Goal: Transaction & Acquisition: Purchase product/service

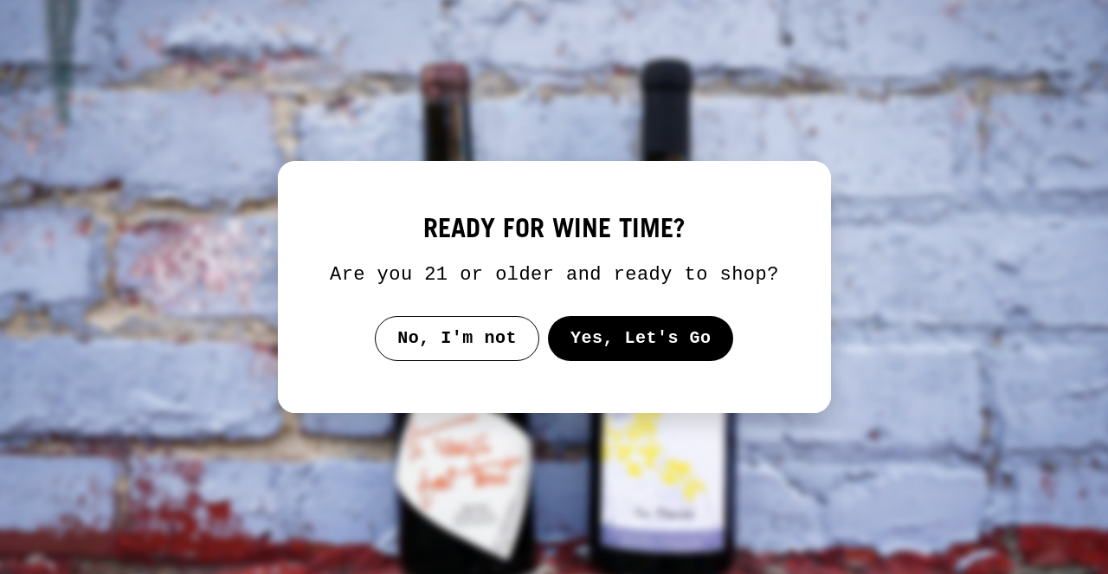
click at [709, 356] on button "Yes, Let's Go" at bounding box center [640, 338] width 186 height 45
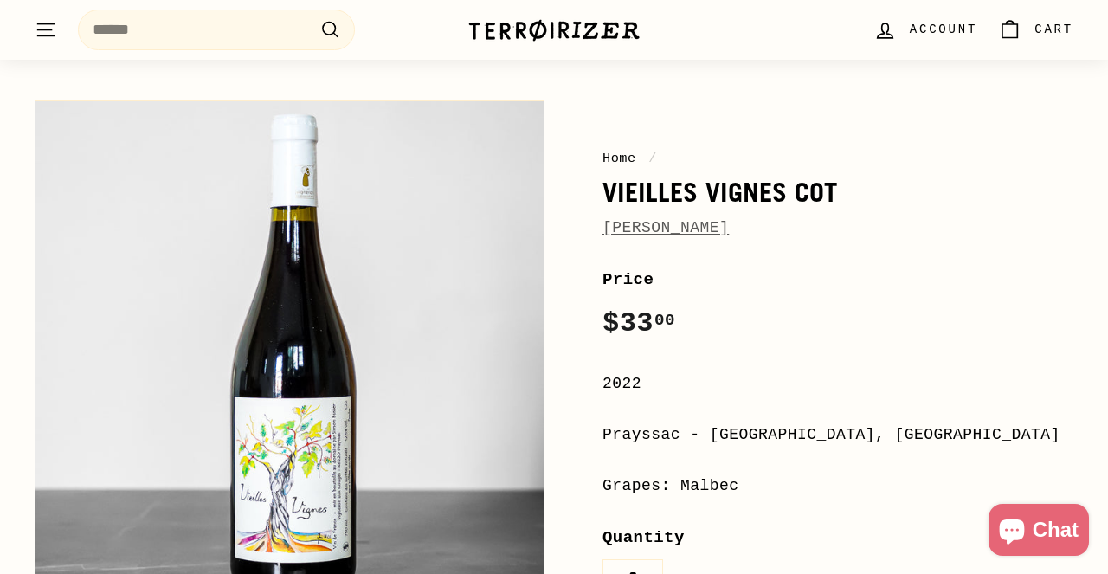
scroll to position [161, 0]
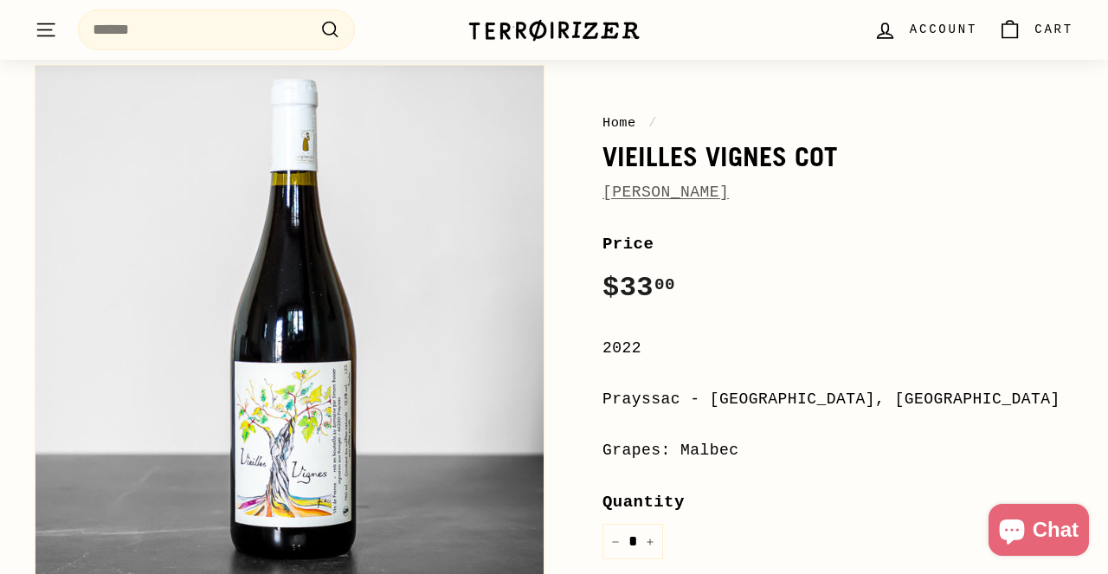
click at [642, 201] on span "[PERSON_NAME]" at bounding box center [665, 192] width 126 height 25
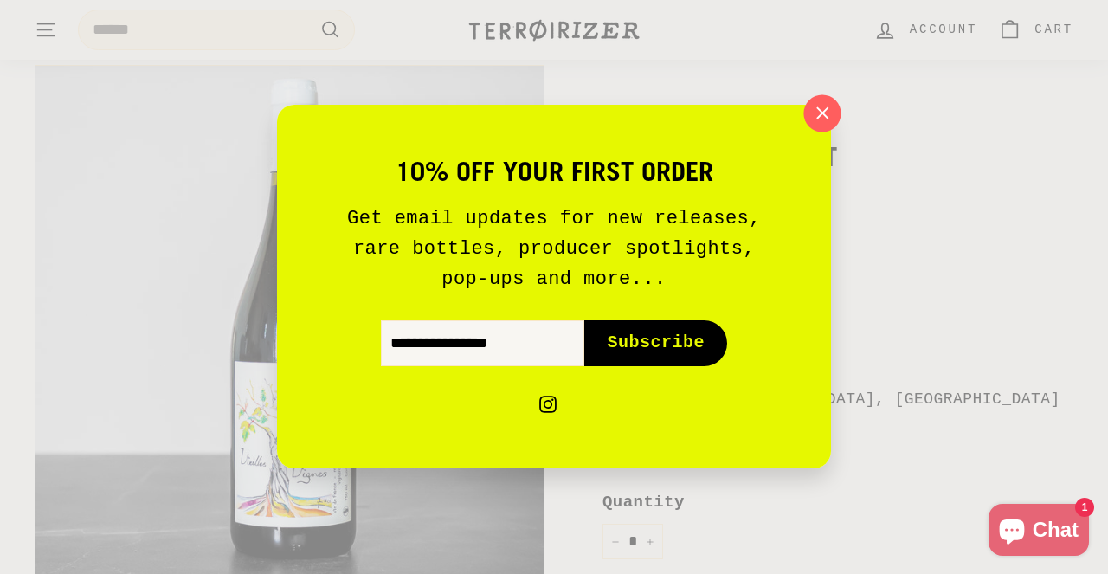
click at [832, 119] on icon "button" at bounding box center [822, 113] width 26 height 26
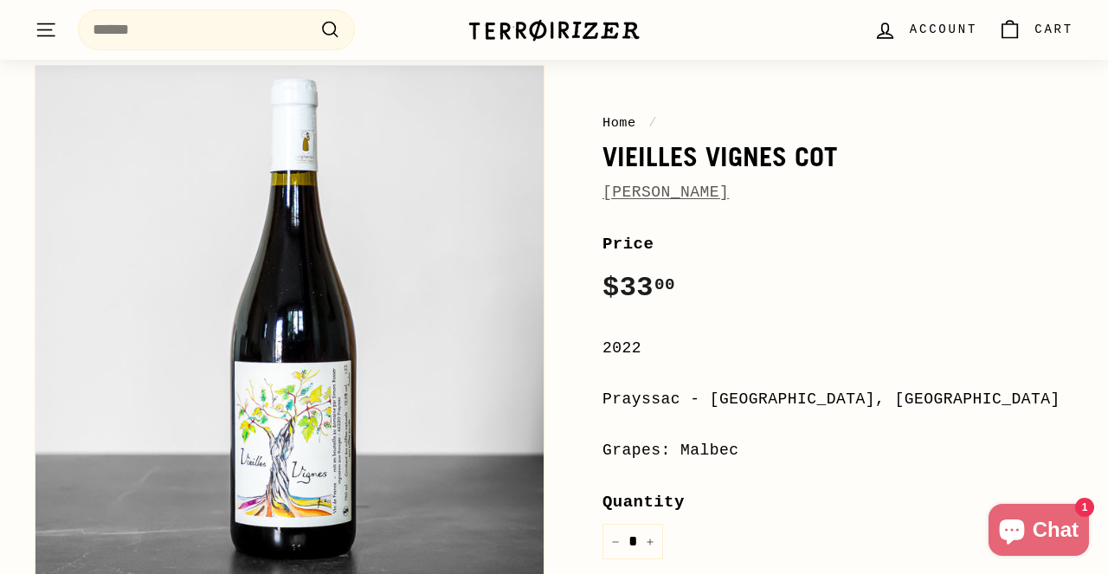
click at [693, 199] on link "[PERSON_NAME]" at bounding box center [665, 192] width 126 height 17
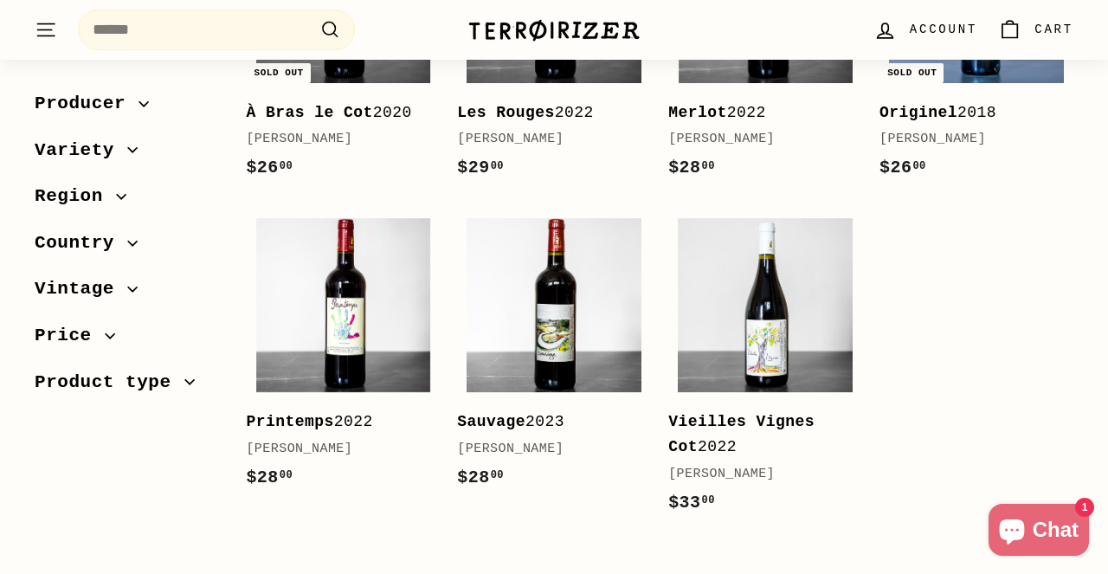
scroll to position [485, 0]
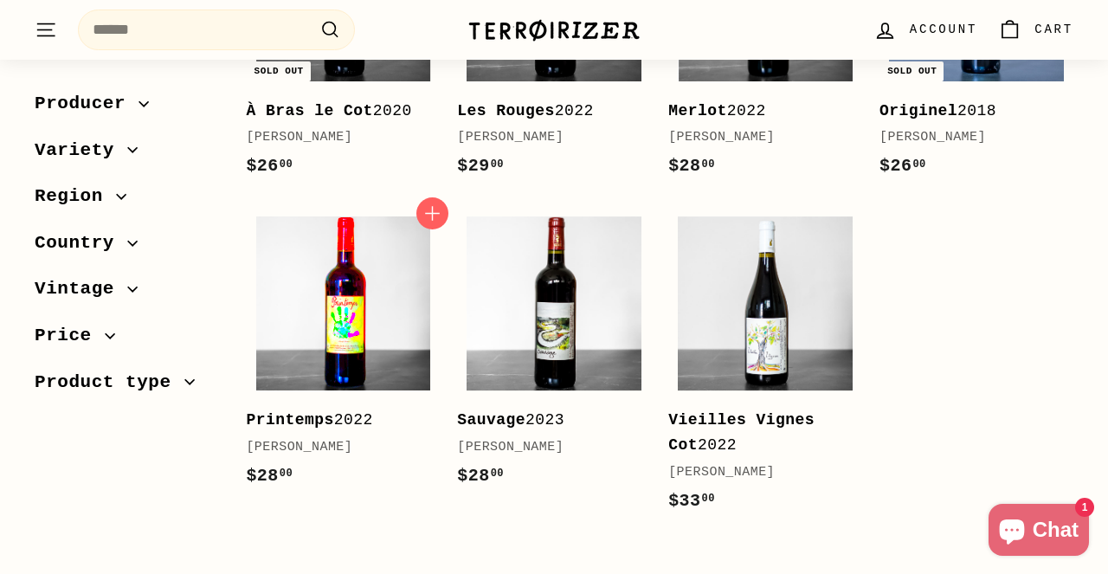
click at [357, 332] on img at bounding box center [343, 303] width 175 height 175
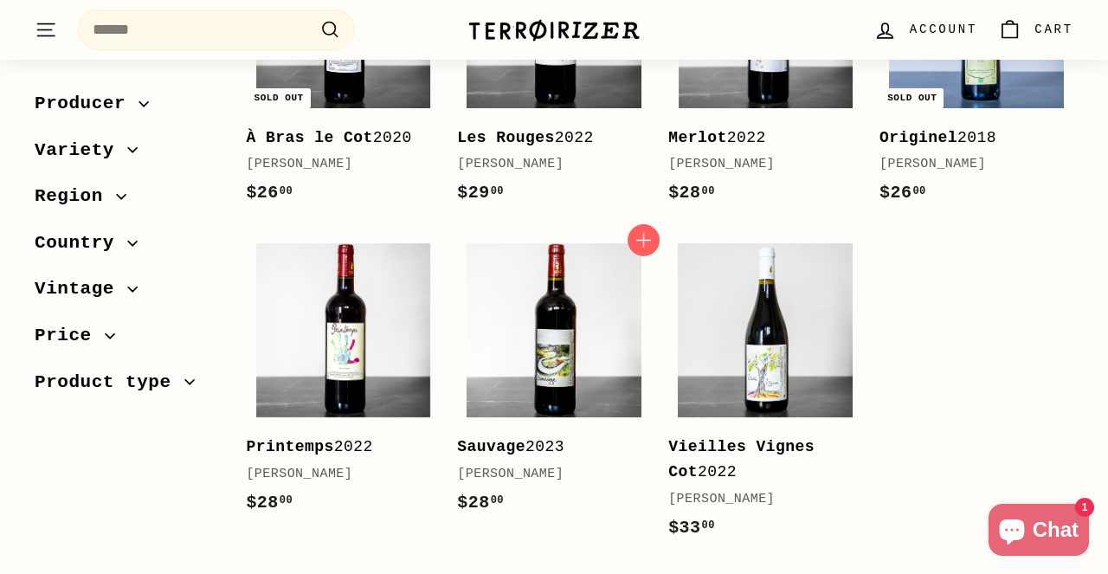
scroll to position [456, 0]
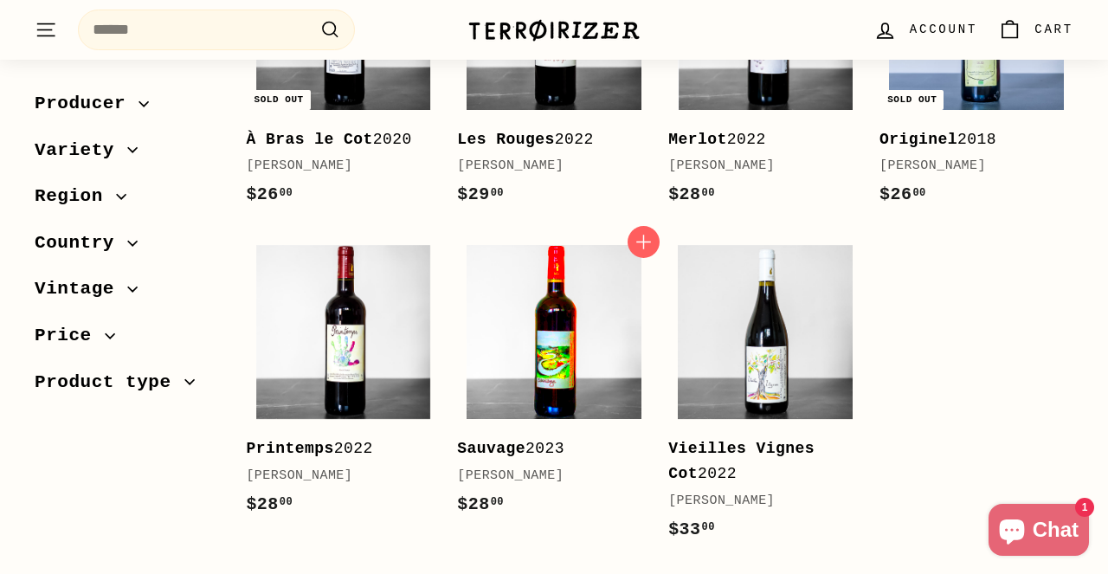
click at [579, 314] on img at bounding box center [554, 332] width 175 height 175
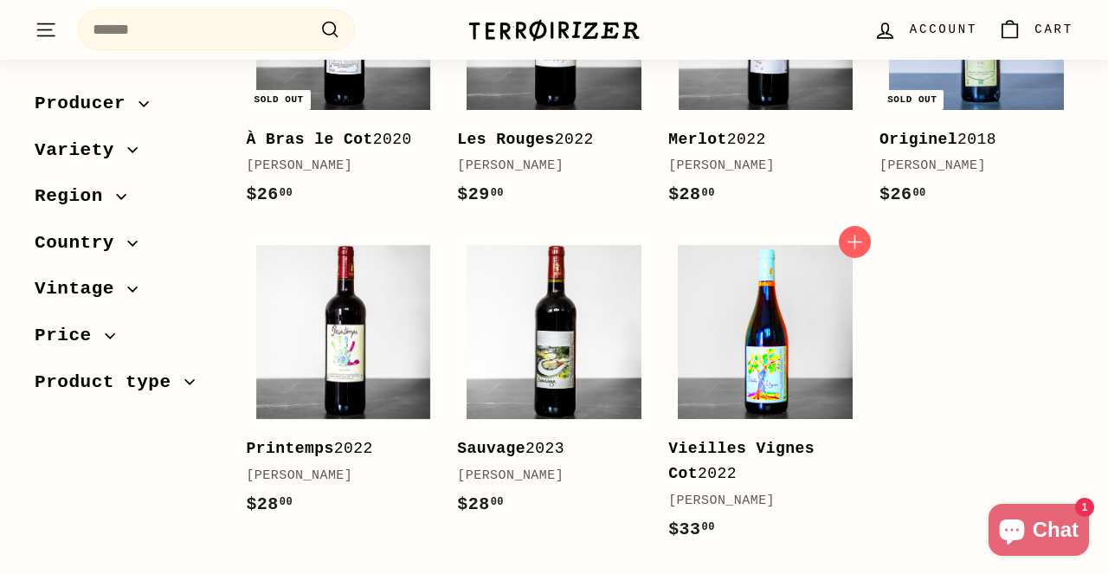
click at [787, 316] on img at bounding box center [765, 332] width 175 height 175
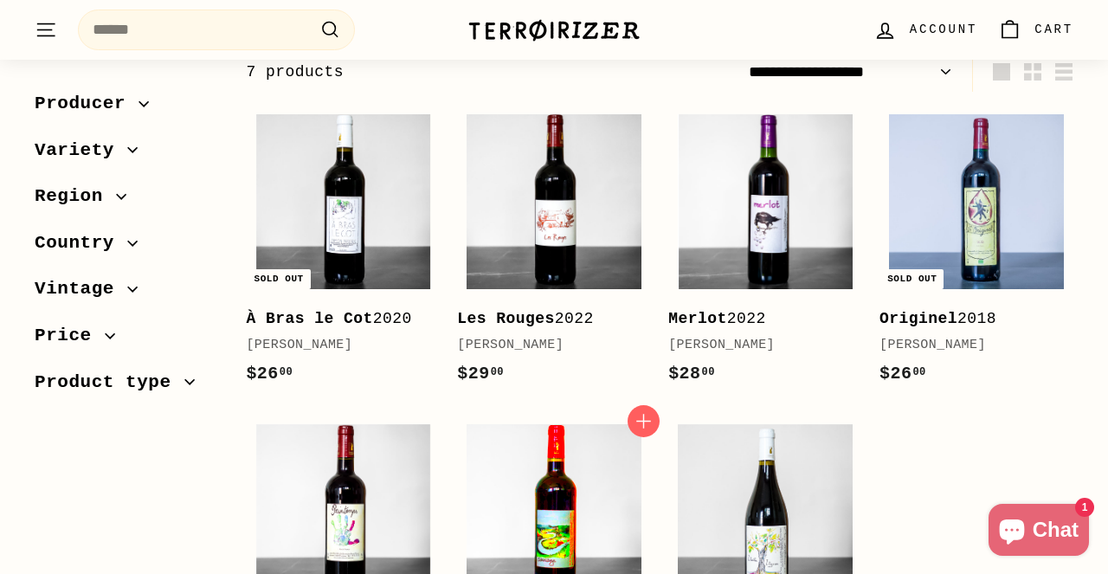
scroll to position [274, 0]
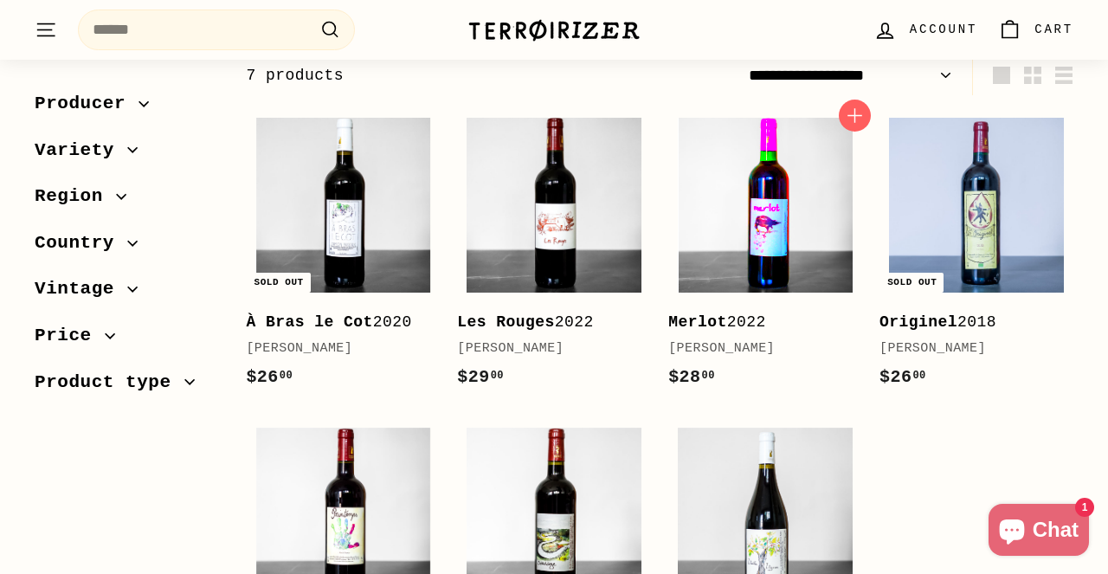
click at [798, 238] on img at bounding box center [765, 205] width 175 height 175
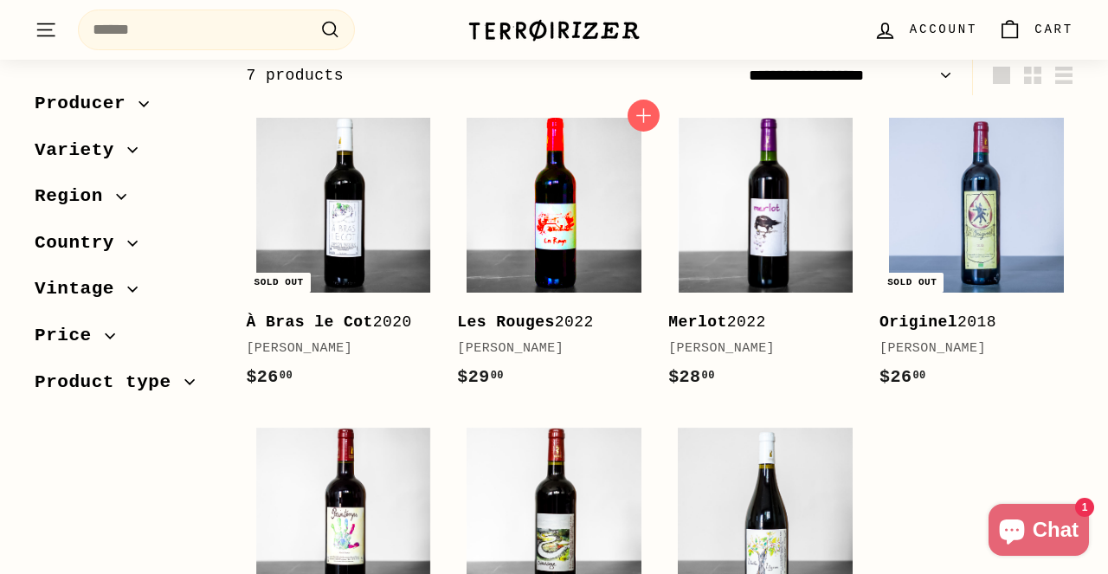
click at [539, 230] on img at bounding box center [554, 205] width 175 height 175
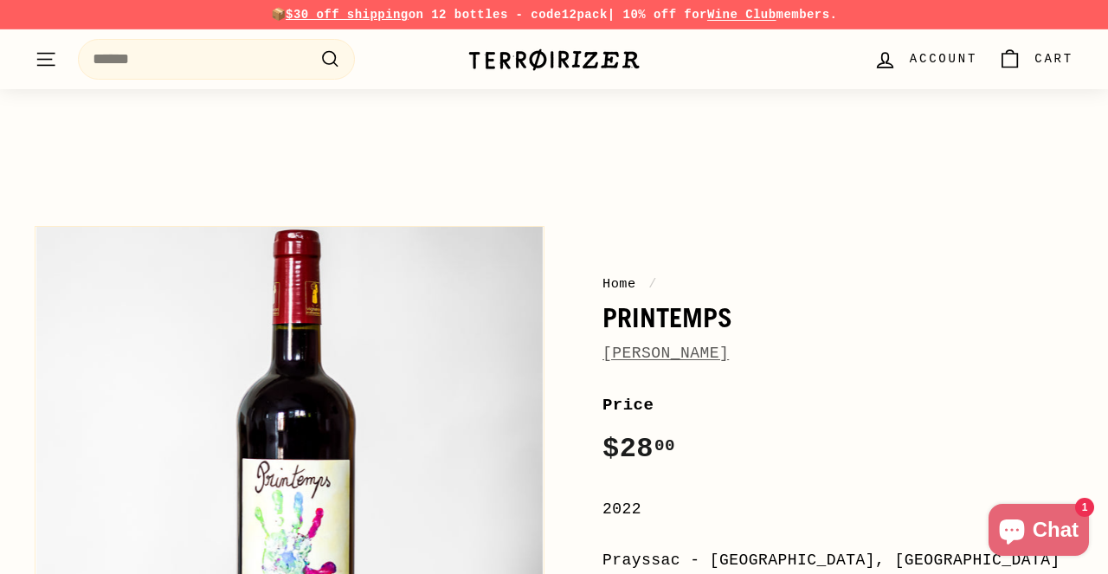
scroll to position [397, 0]
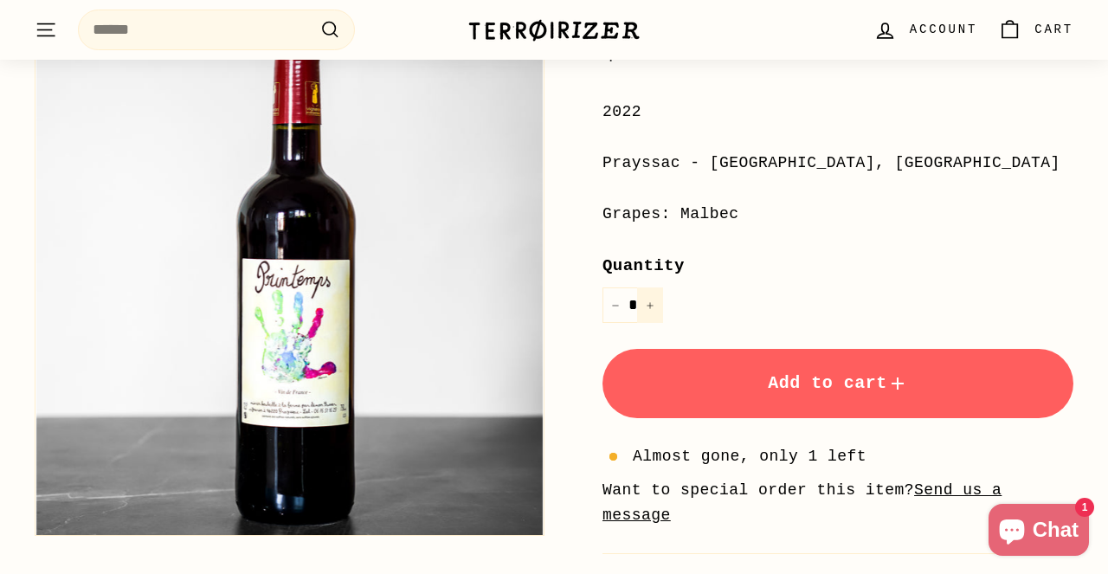
click at [651, 292] on button "+" at bounding box center [650, 304] width 26 height 35
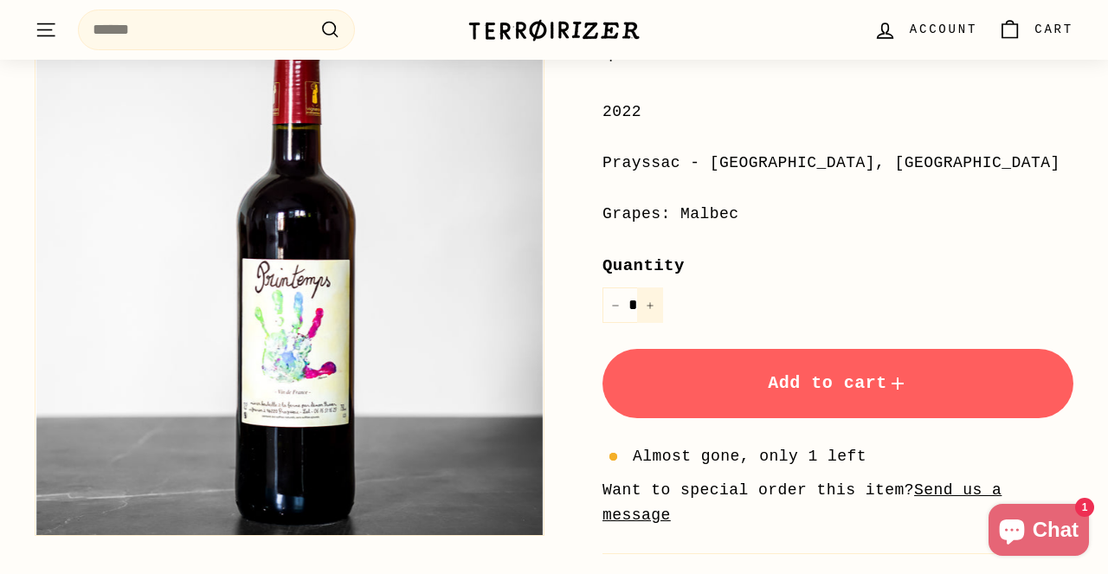
click at [651, 292] on button "+" at bounding box center [650, 304] width 26 height 35
click at [609, 297] on button "−" at bounding box center [615, 304] width 26 height 35
click at [803, 377] on span "Add to cart" at bounding box center [838, 383] width 140 height 20
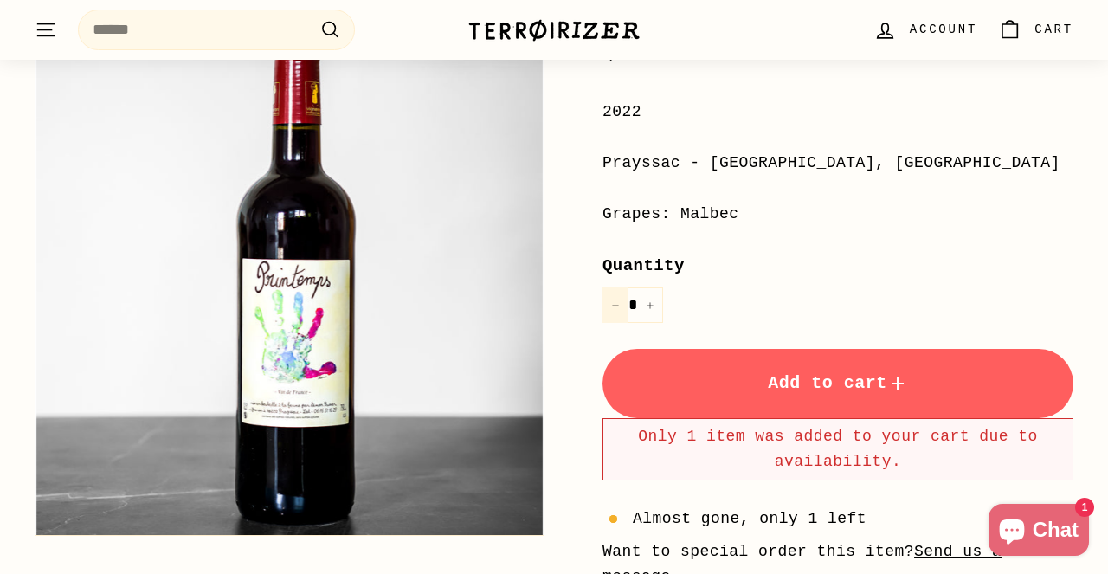
click at [615, 301] on icon "Reduce item quantity by one" at bounding box center [615, 305] width 9 height 9
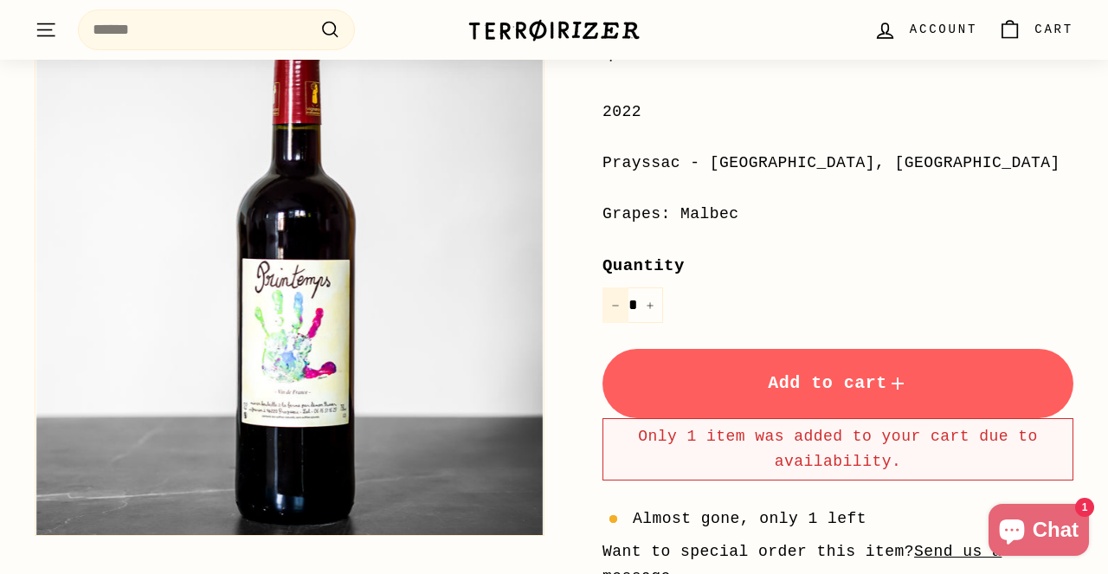
type input "*"
click at [801, 380] on span "Add to cart" at bounding box center [838, 383] width 140 height 20
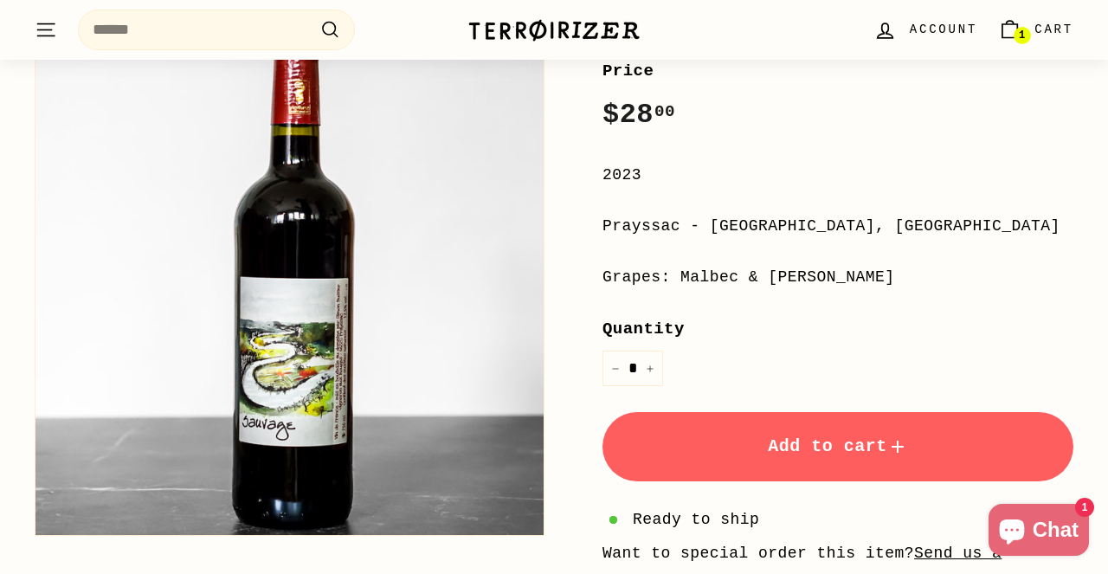
scroll to position [342, 0]
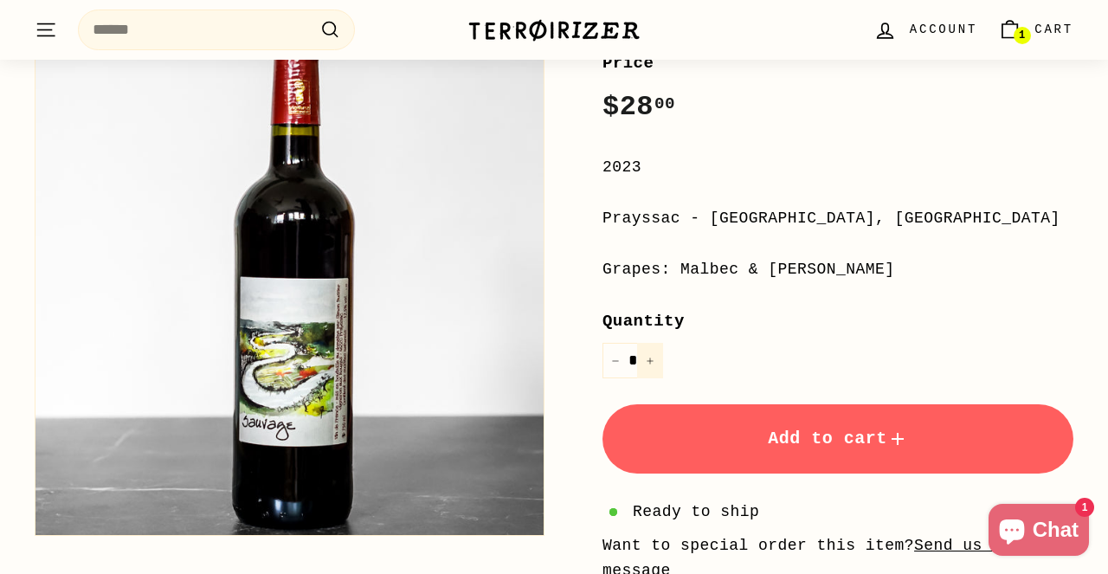
click at [654, 355] on button "+" at bounding box center [650, 360] width 26 height 35
type input "*"
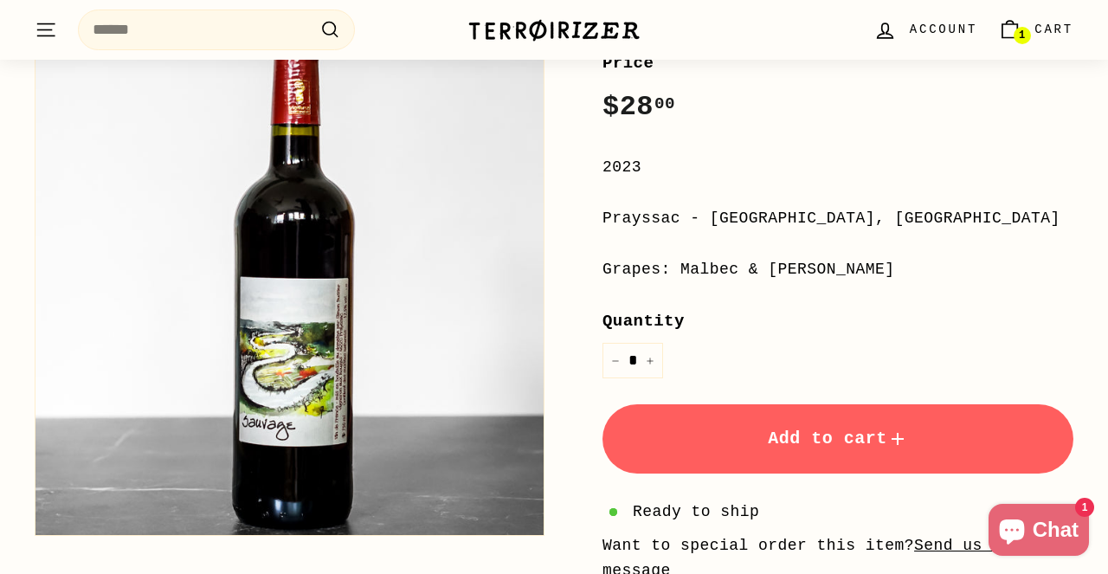
click at [776, 438] on span "Add to cart" at bounding box center [838, 438] width 140 height 20
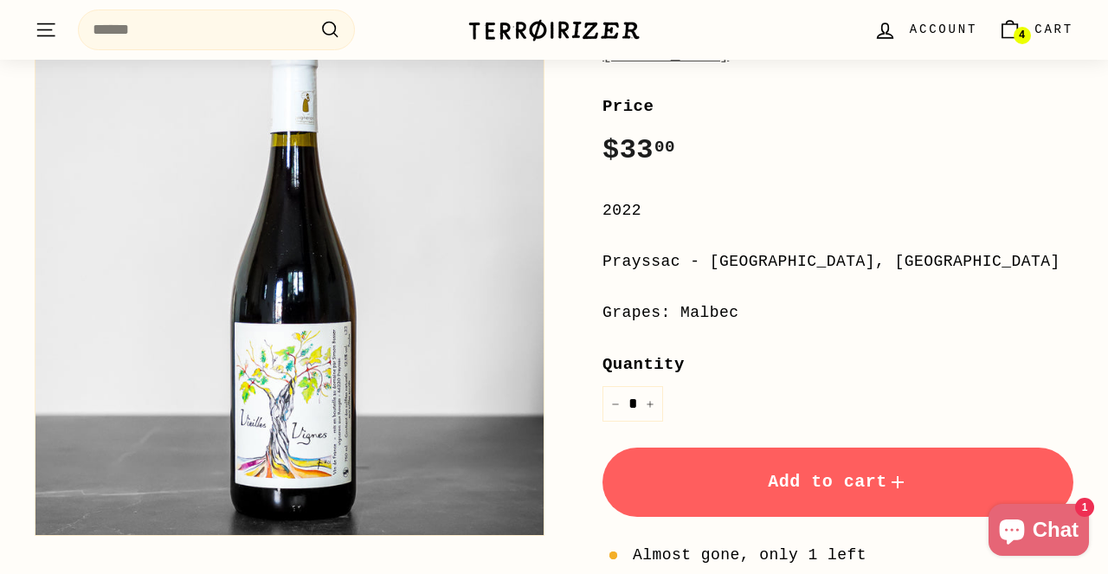
scroll to position [299, 0]
click at [659, 401] on button "+" at bounding box center [650, 403] width 26 height 35
type input "*"
click at [725, 463] on button "Add to cart" at bounding box center [837, 482] width 471 height 69
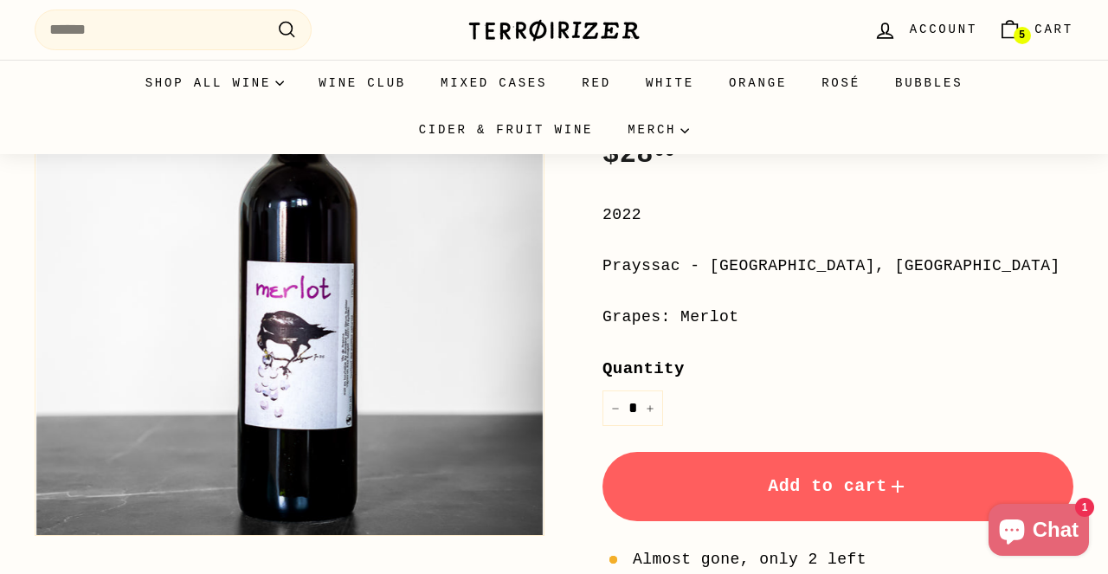
scroll to position [294, 0]
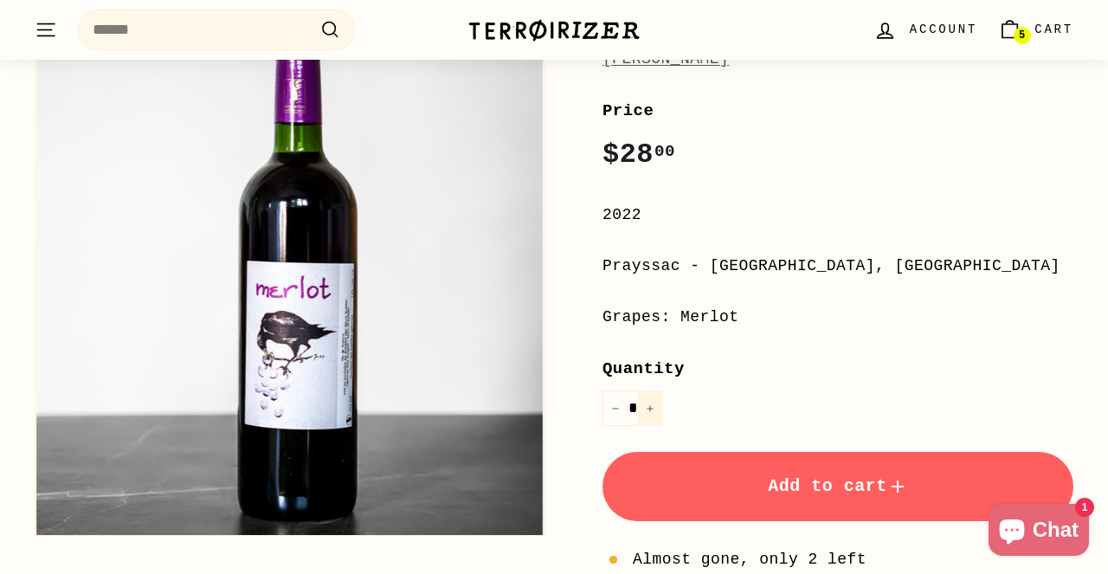
click at [651, 404] on icon "Increase item quantity by one" at bounding box center [650, 408] width 9 height 9
type input "*"
click at [755, 497] on button "Add to cart" at bounding box center [837, 486] width 471 height 69
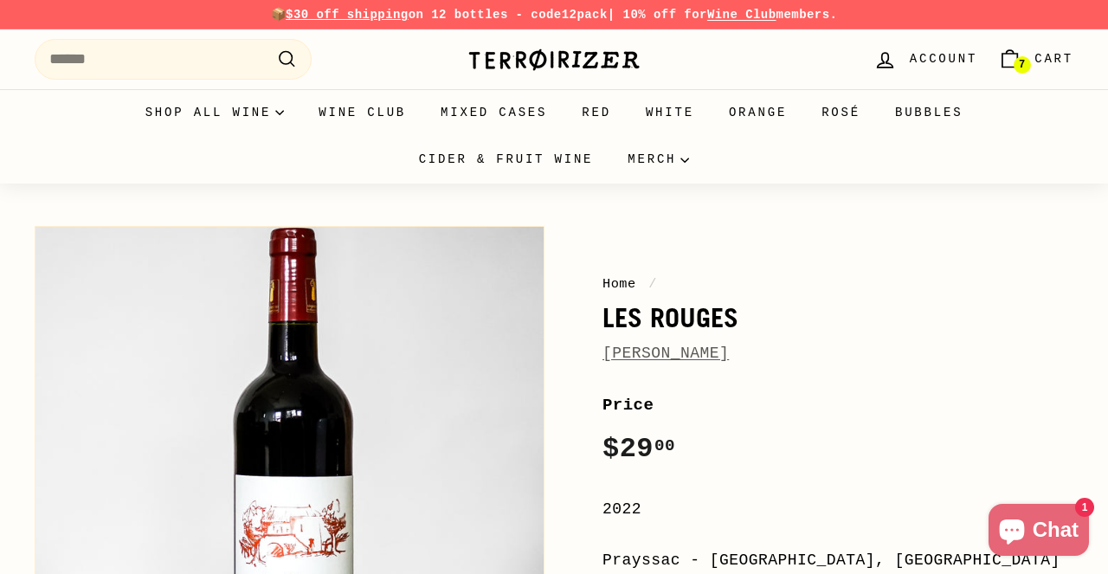
scroll to position [319, 0]
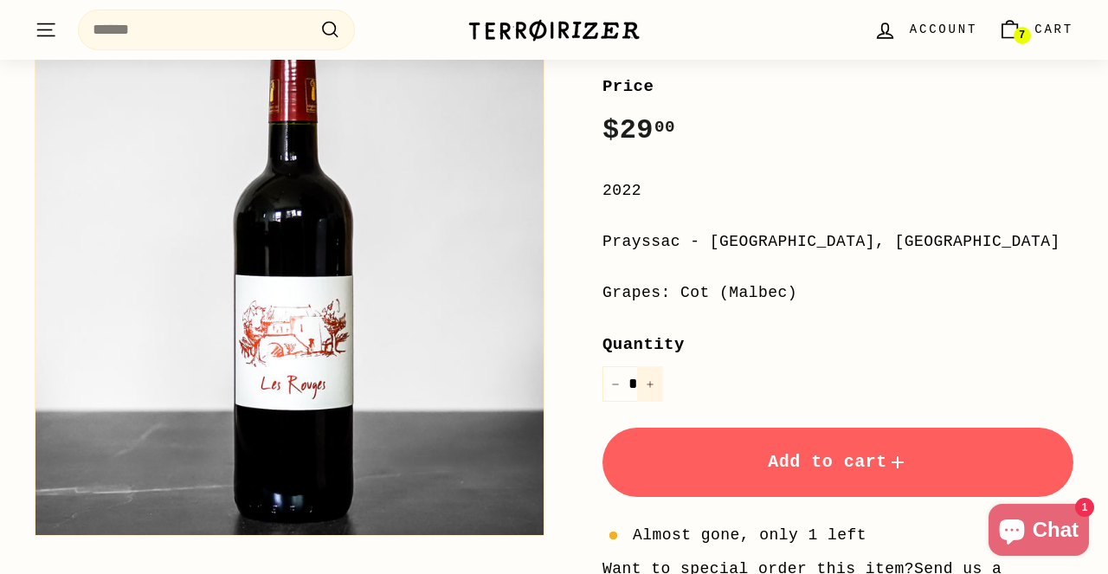
click at [646, 374] on button "+" at bounding box center [650, 383] width 26 height 35
type input "*"
click at [743, 467] on button "Add to cart" at bounding box center [837, 462] width 471 height 69
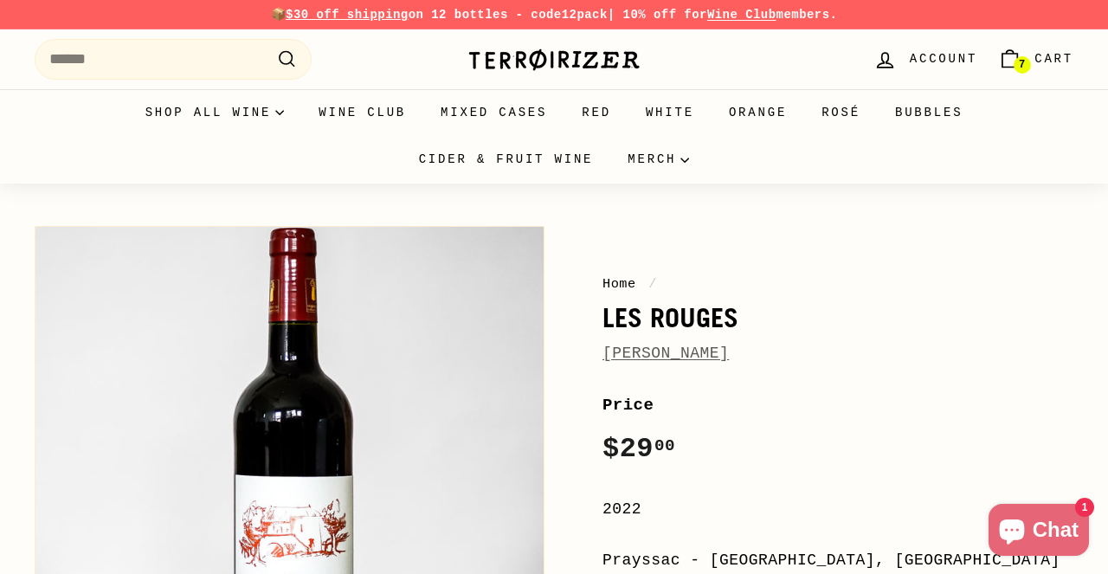
scroll to position [0, 0]
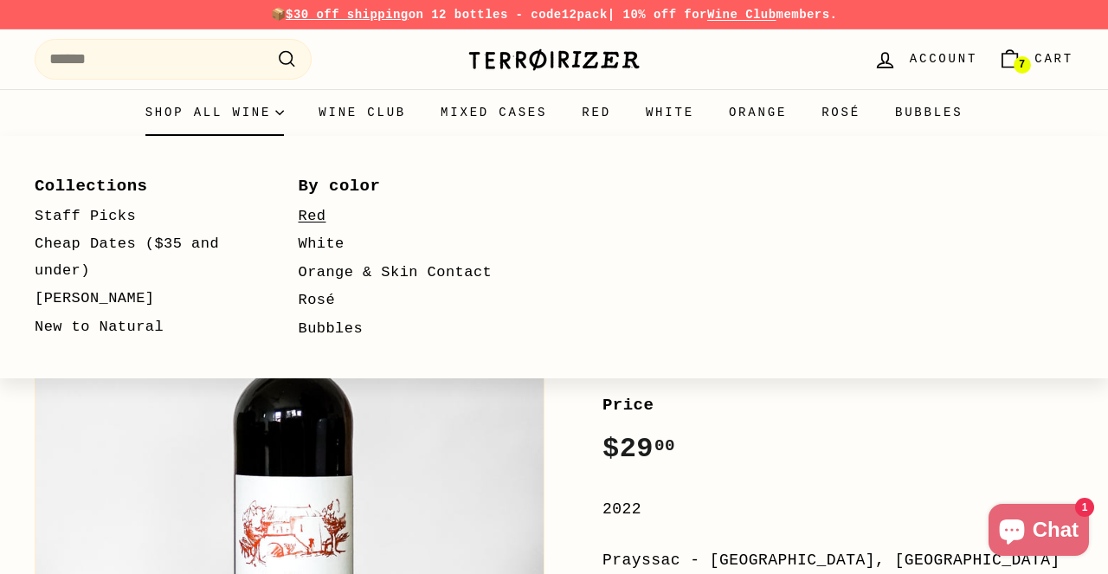
click at [328, 206] on link "Red" at bounding box center [406, 217] width 214 height 29
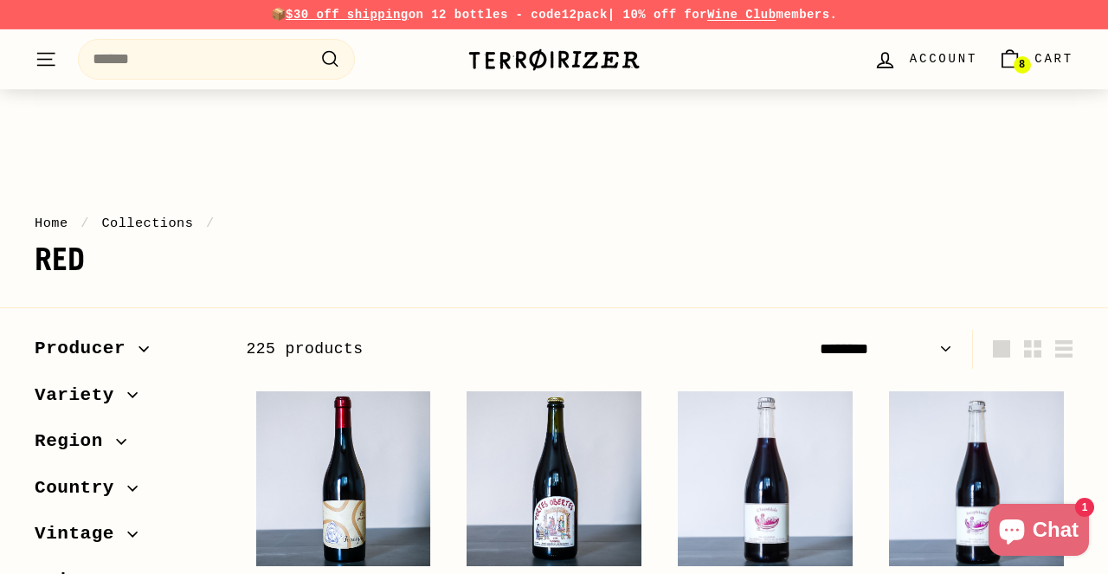
select select "******"
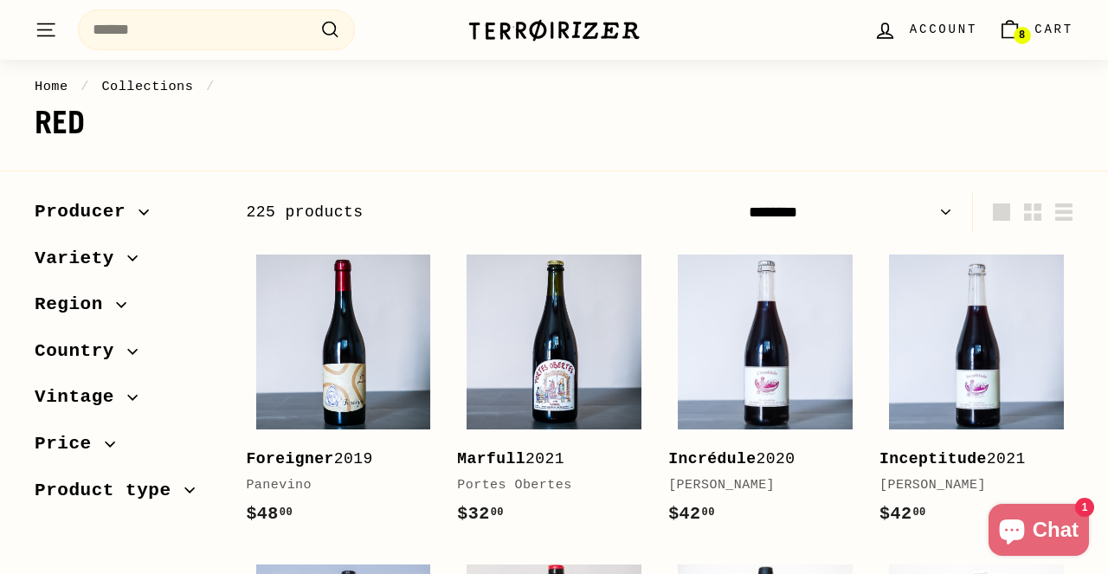
scroll to position [140, 0]
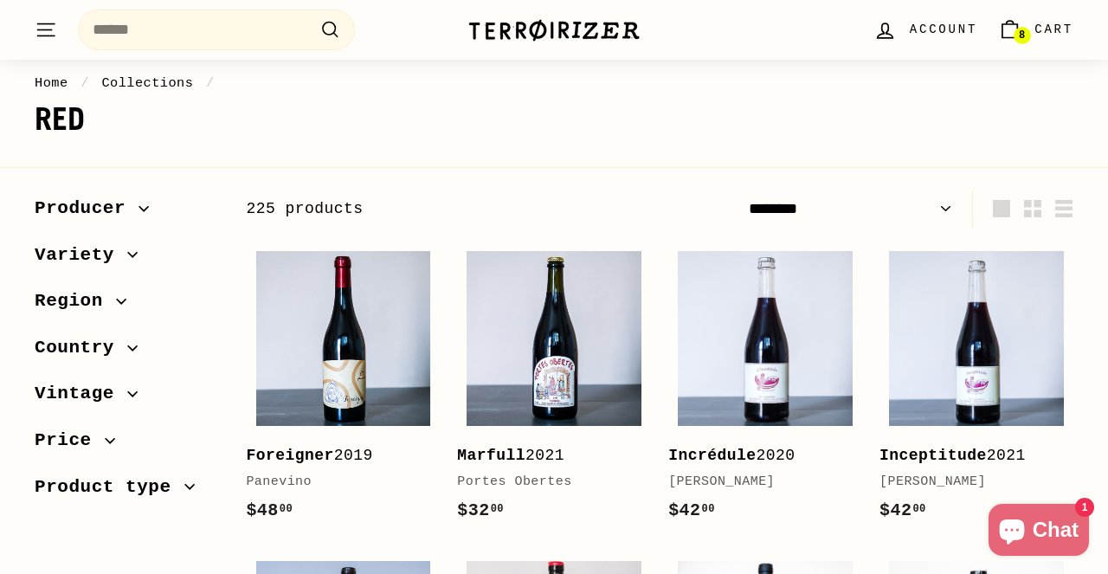
click at [127, 201] on span "Producer" at bounding box center [87, 208] width 104 height 29
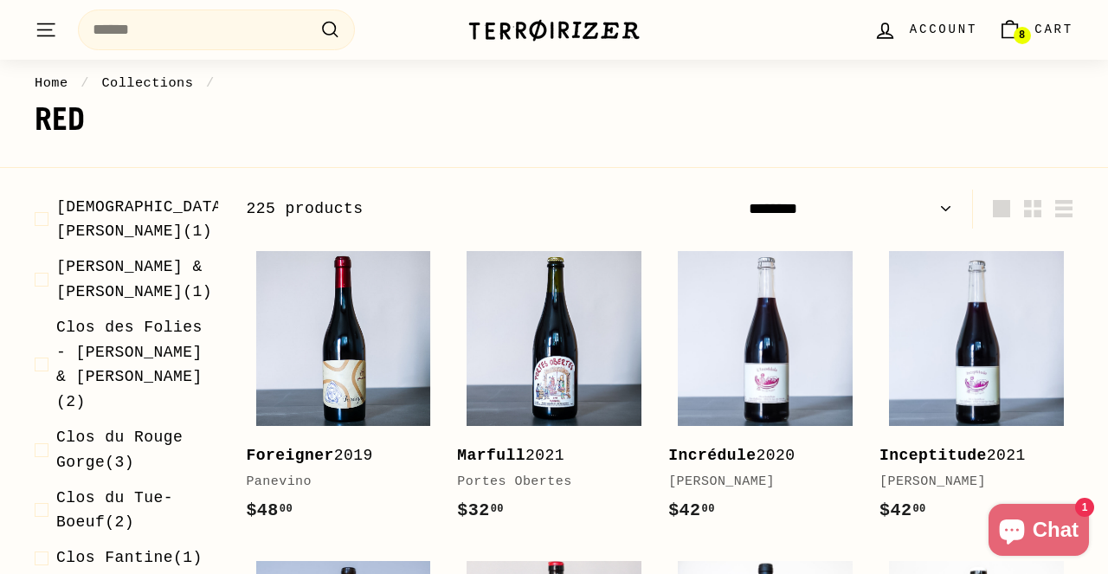
scroll to position [523, 0]
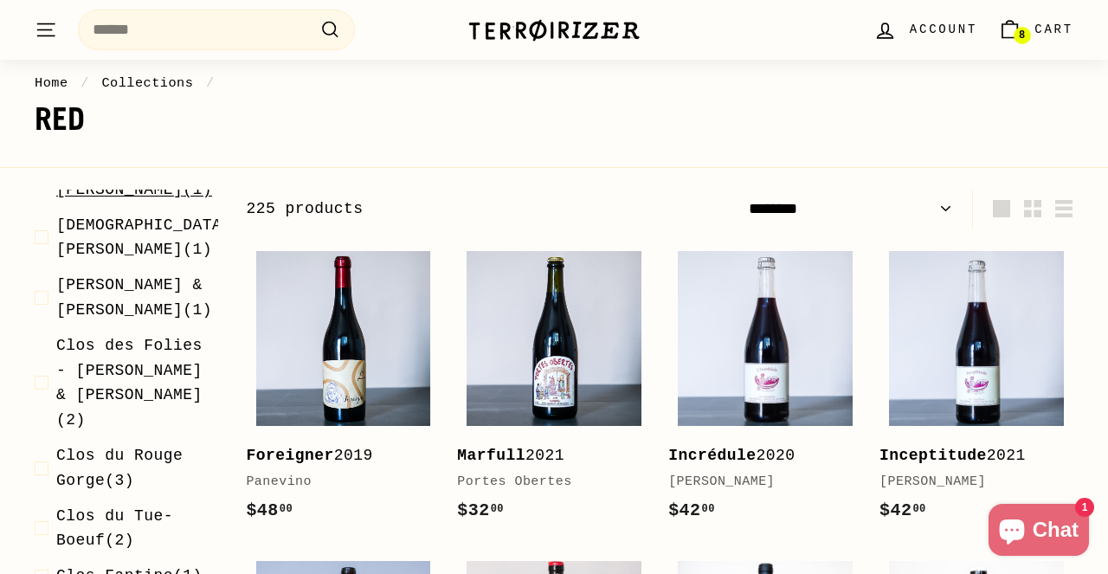
click at [166, 198] on span "[DEMOGRAPHIC_DATA][PERSON_NAME]" at bounding box center [144, 177] width 176 height 42
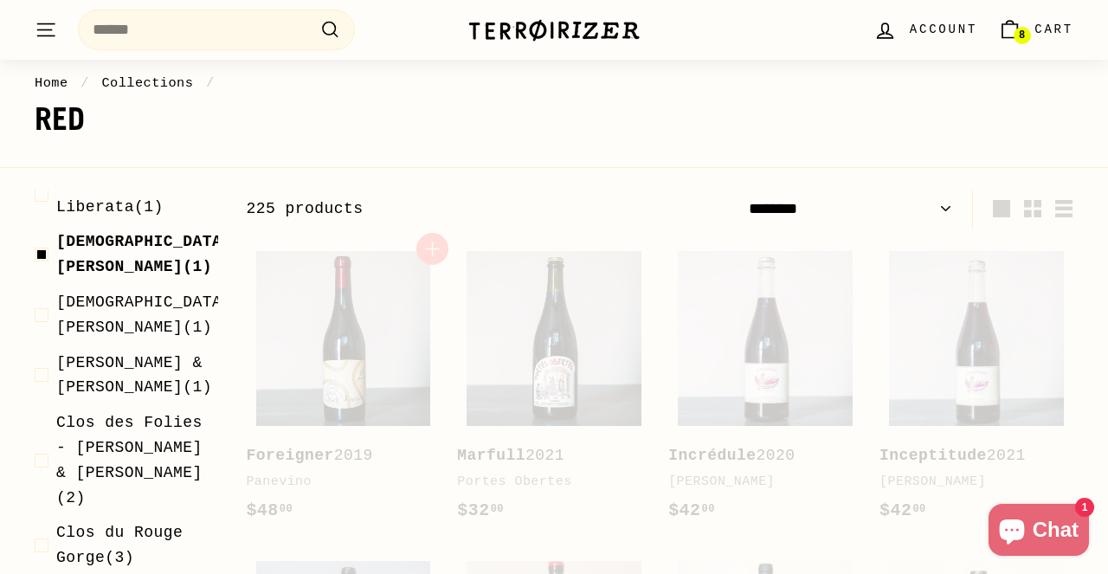
scroll to position [261, 0]
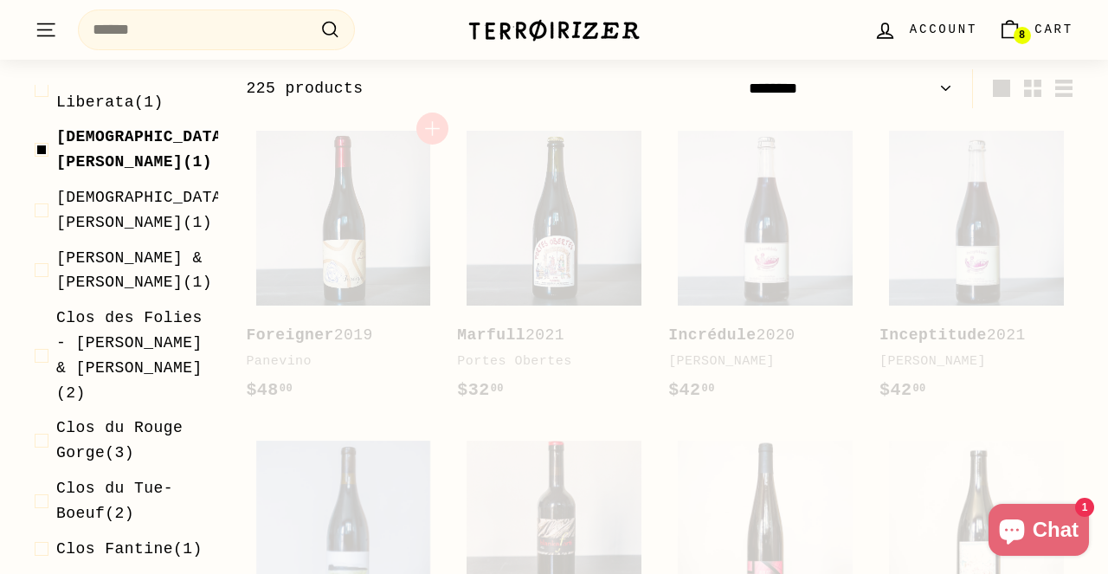
select select "******"
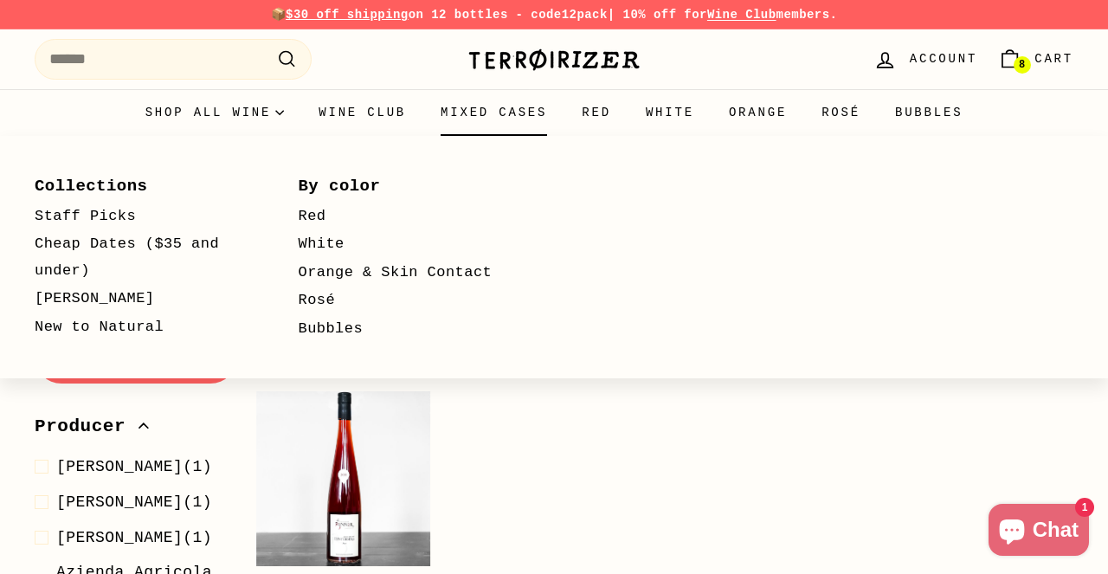
scroll to position [0, 0]
click at [221, 114] on summary "Shop all wine" at bounding box center [215, 112] width 174 height 47
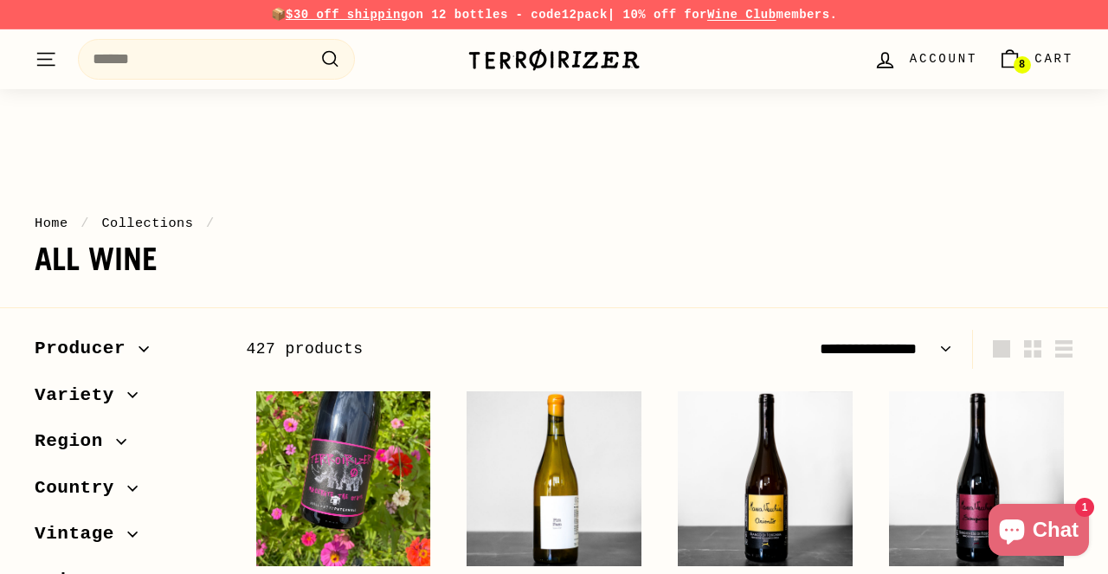
select select "**********"
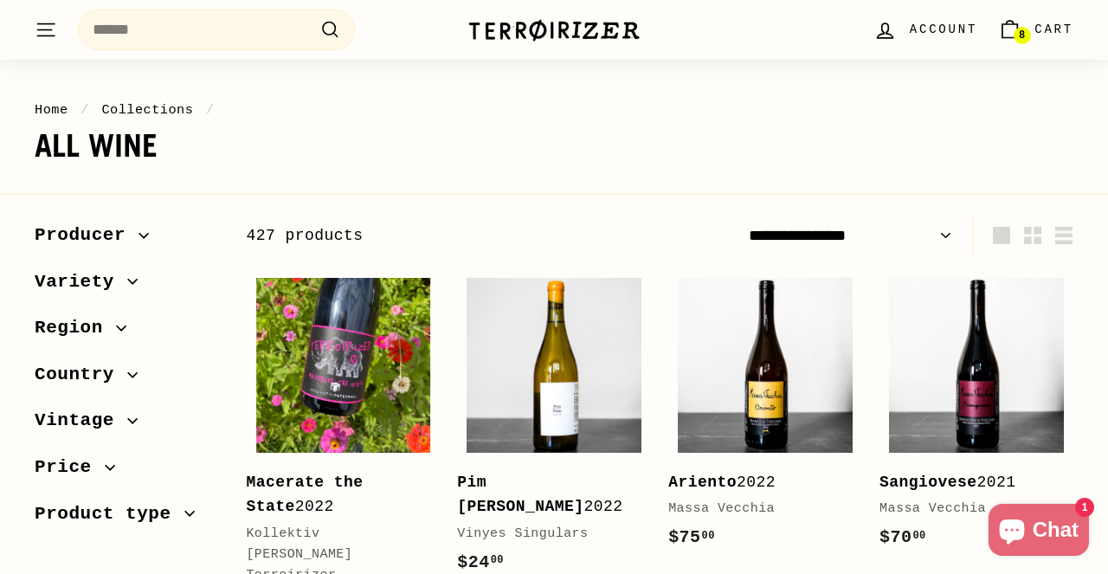
scroll to position [113, 0]
click at [111, 321] on span "Region" at bounding box center [75, 327] width 81 height 29
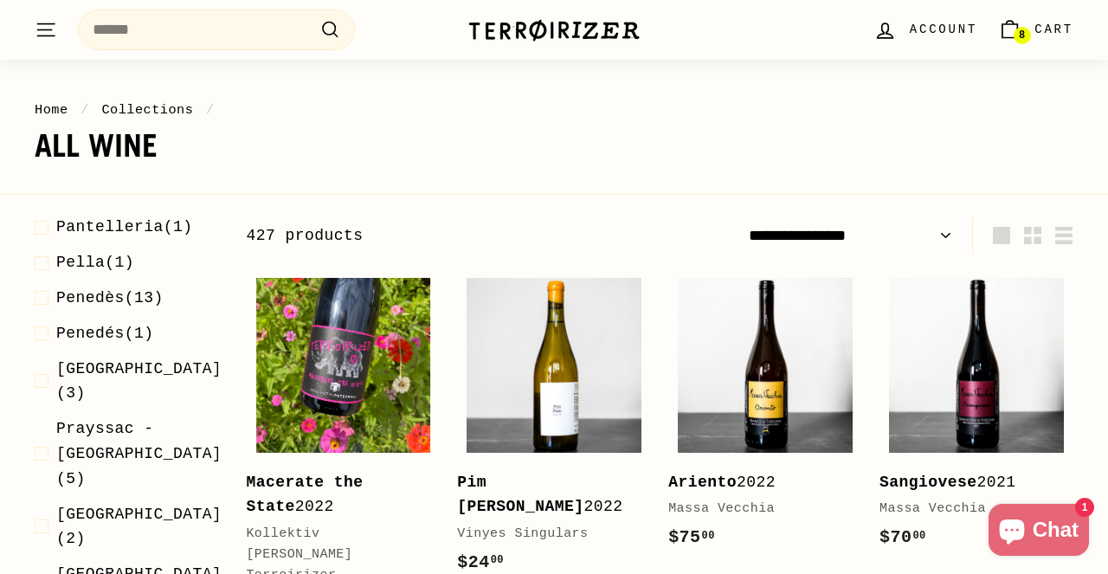
scroll to position [2361, 0]
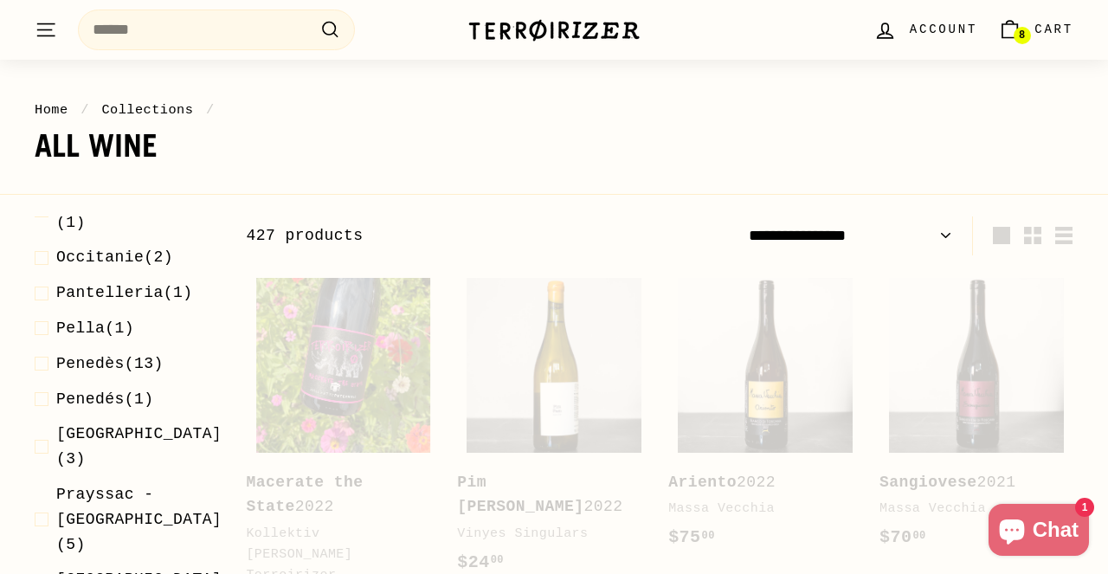
scroll to position [261, 0]
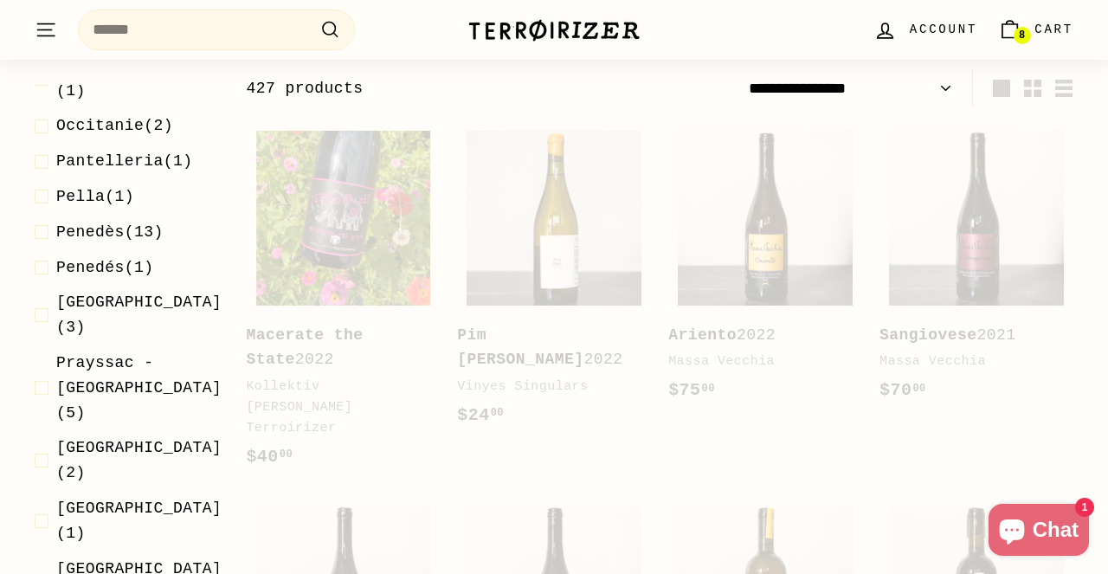
select select "**********"
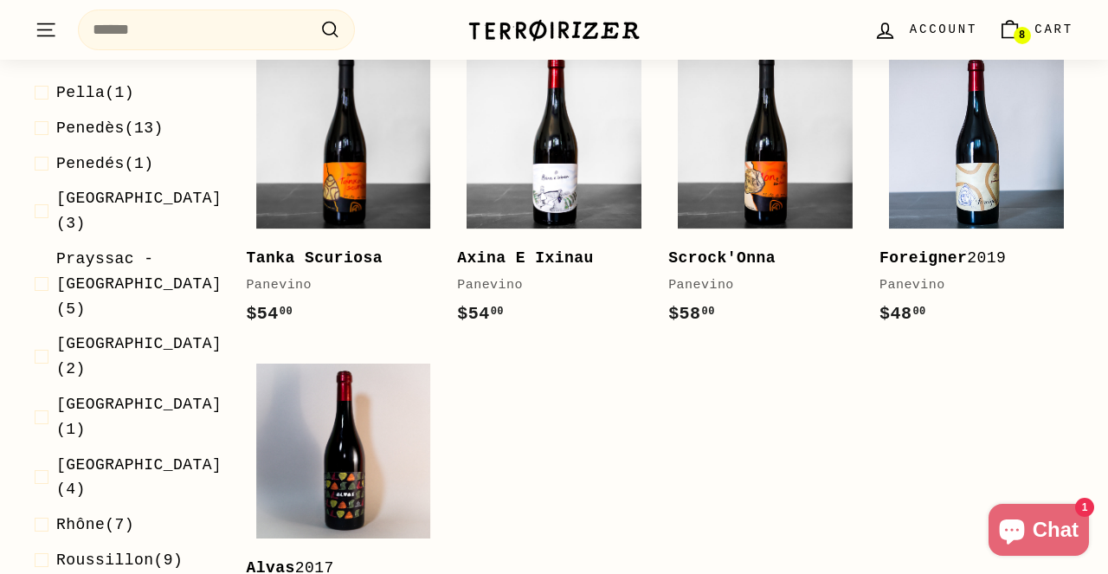
scroll to position [2445, 0]
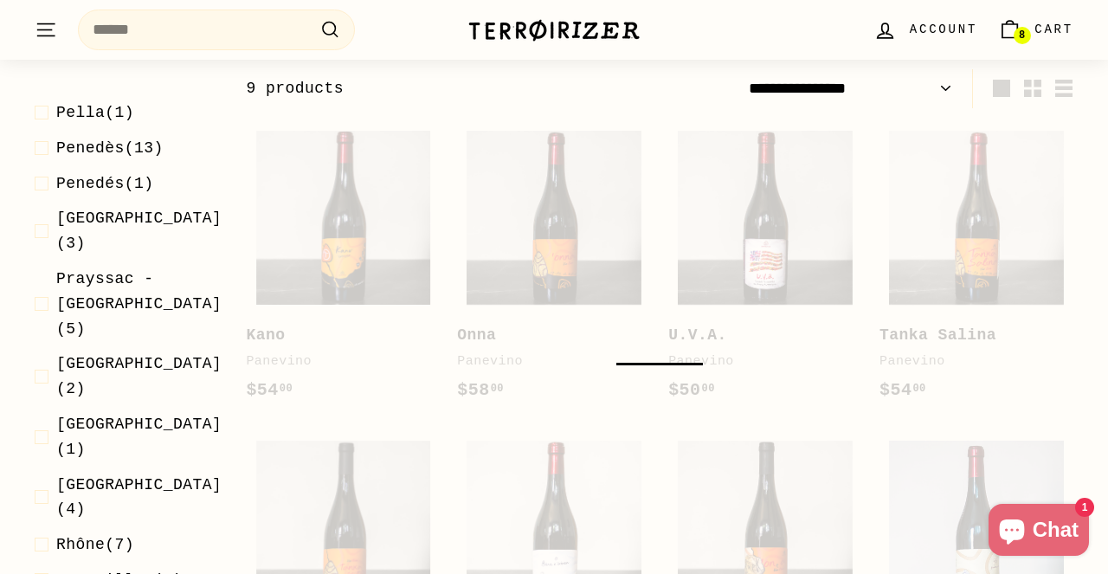
scroll to position [2406, 0]
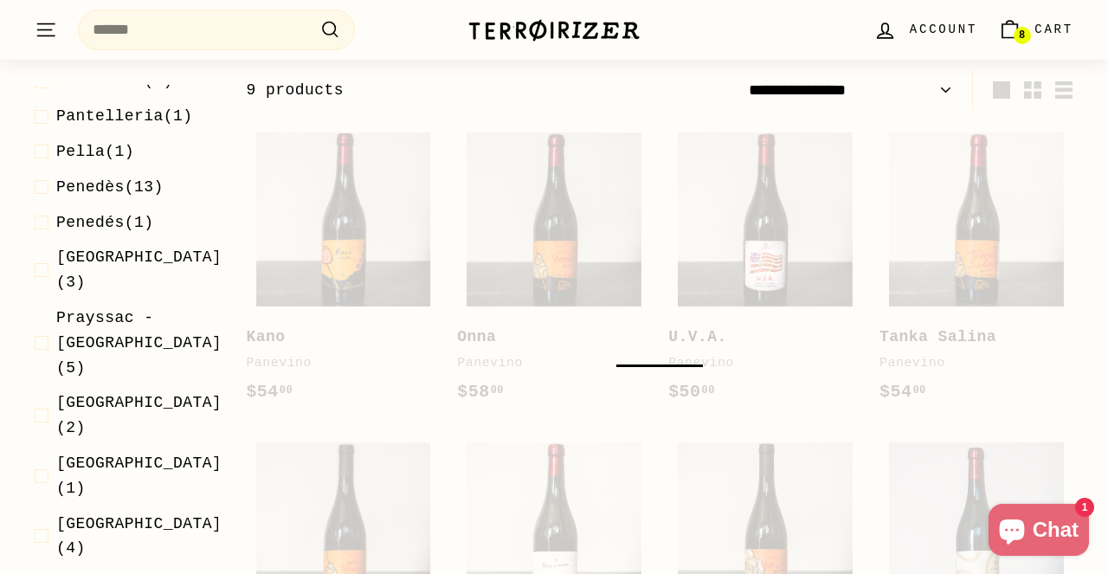
select select "**********"
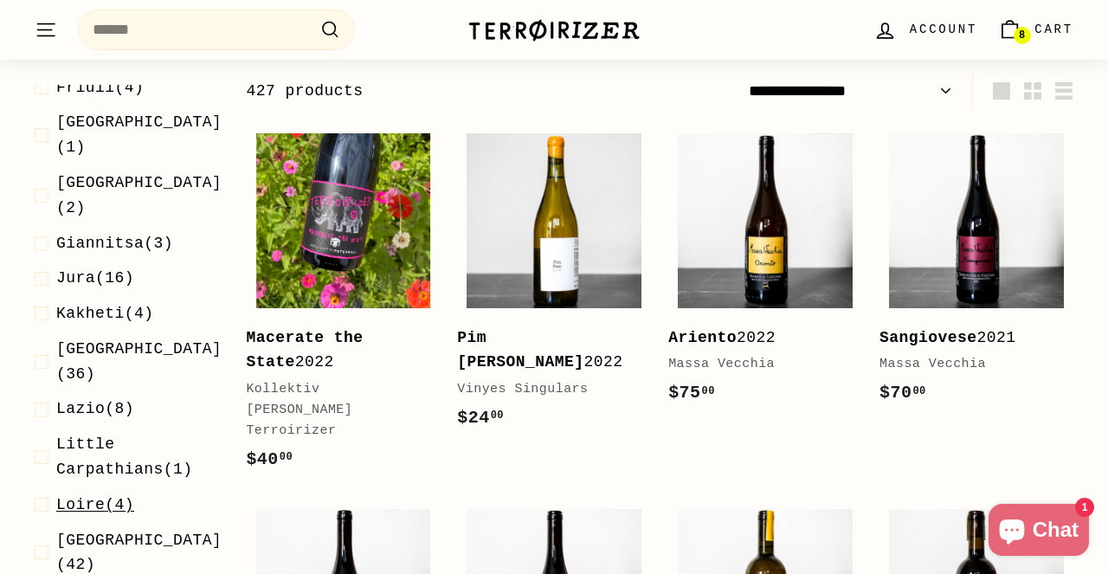
scroll to position [1458, 0]
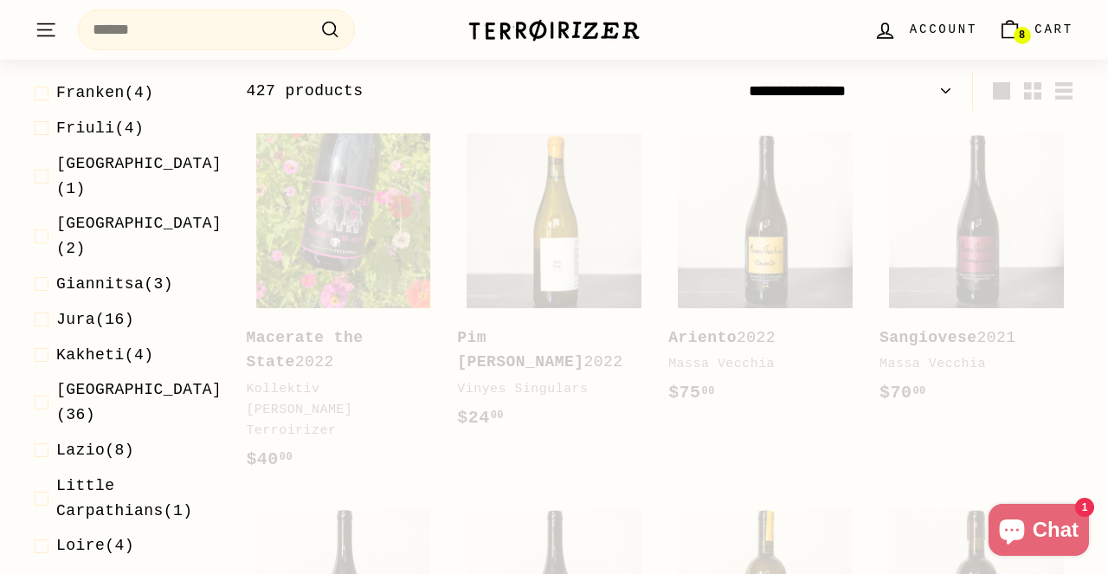
scroll to position [261, 0]
select select "**********"
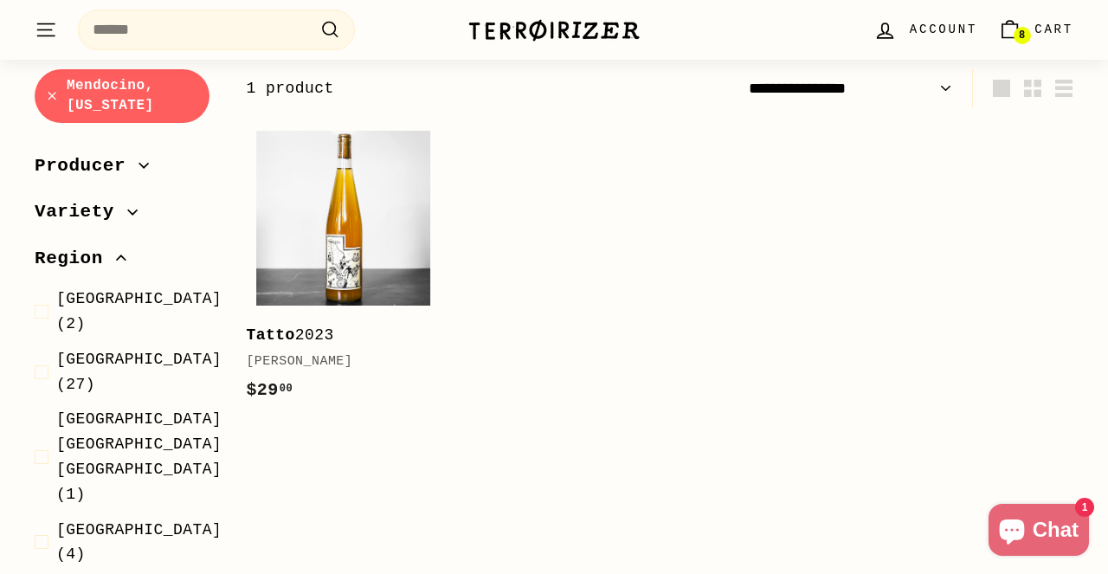
select select "**********"
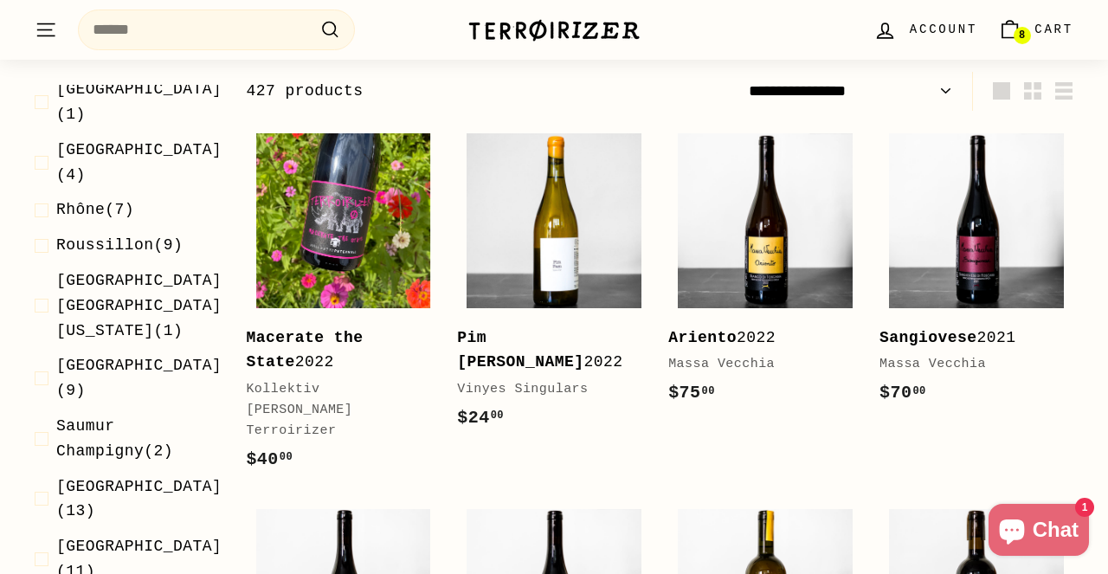
scroll to position [2720, 0]
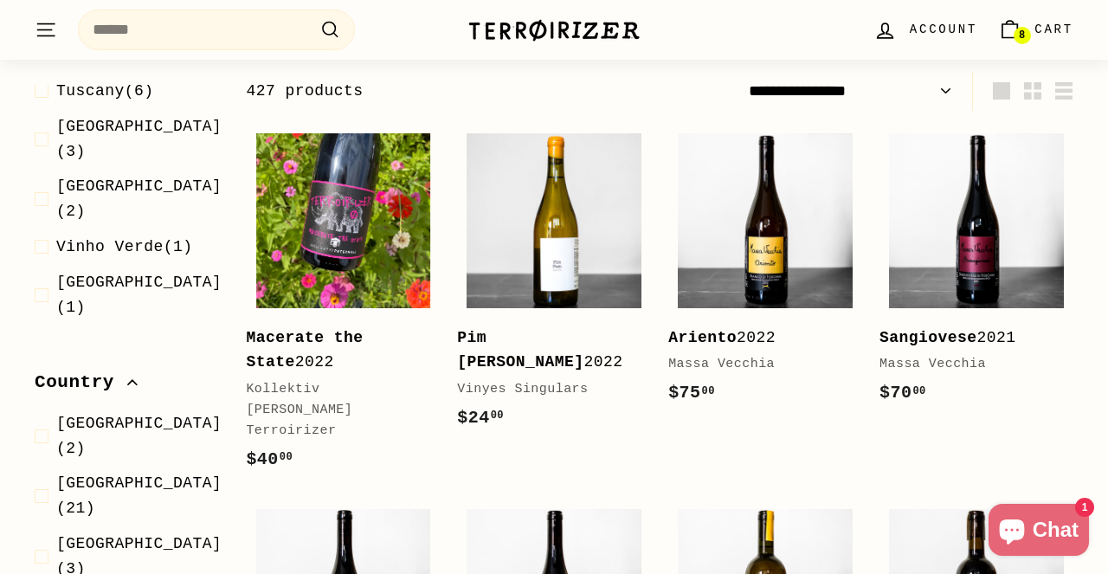
scroll to position [3367, 0]
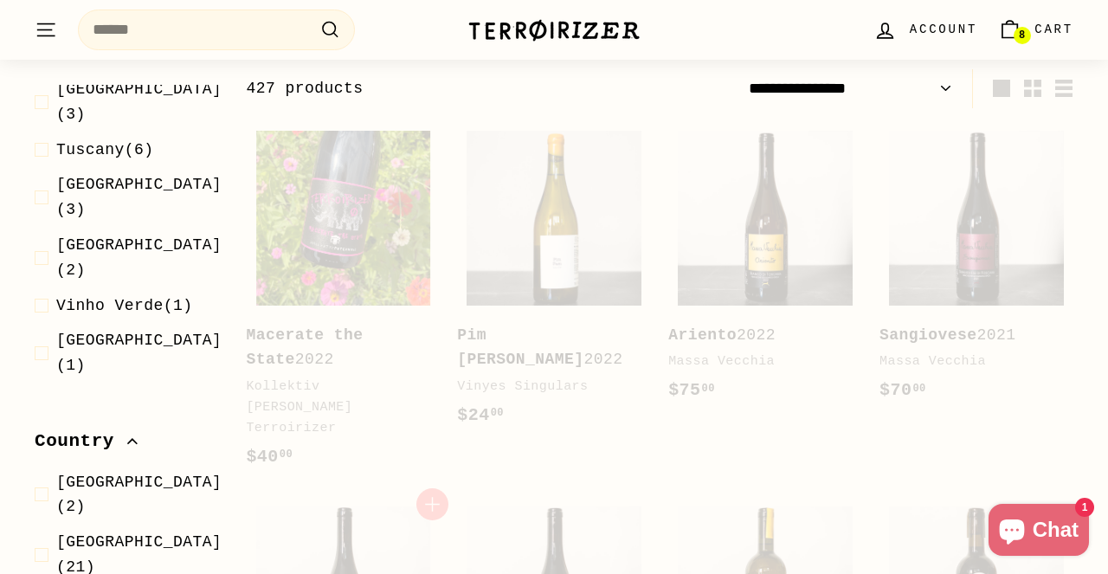
select select "**********"
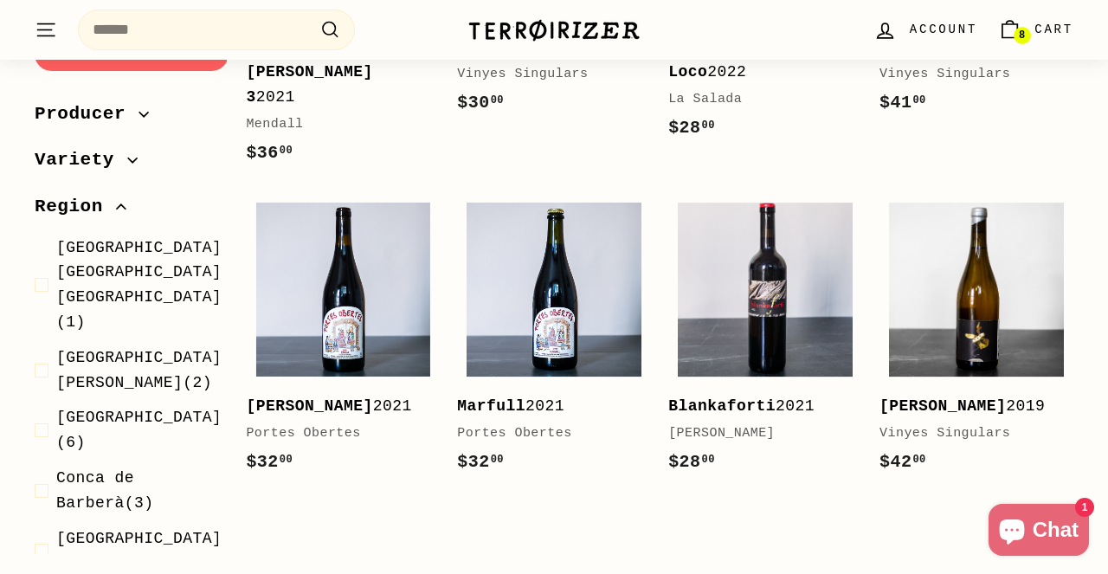
scroll to position [0, 0]
click at [115, 192] on span "Region" at bounding box center [75, 206] width 81 height 29
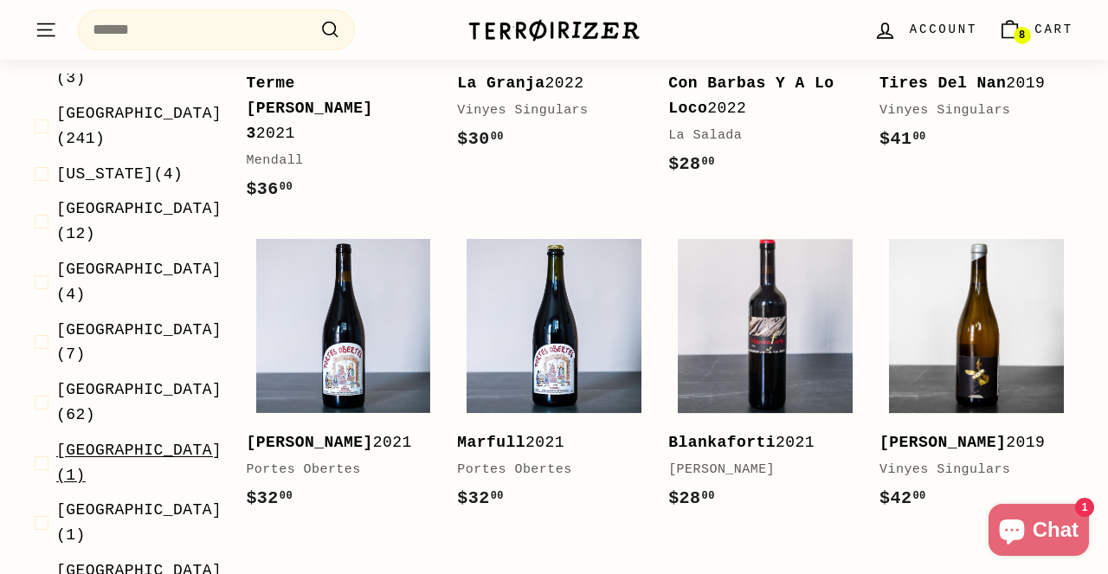
scroll to position [399, 0]
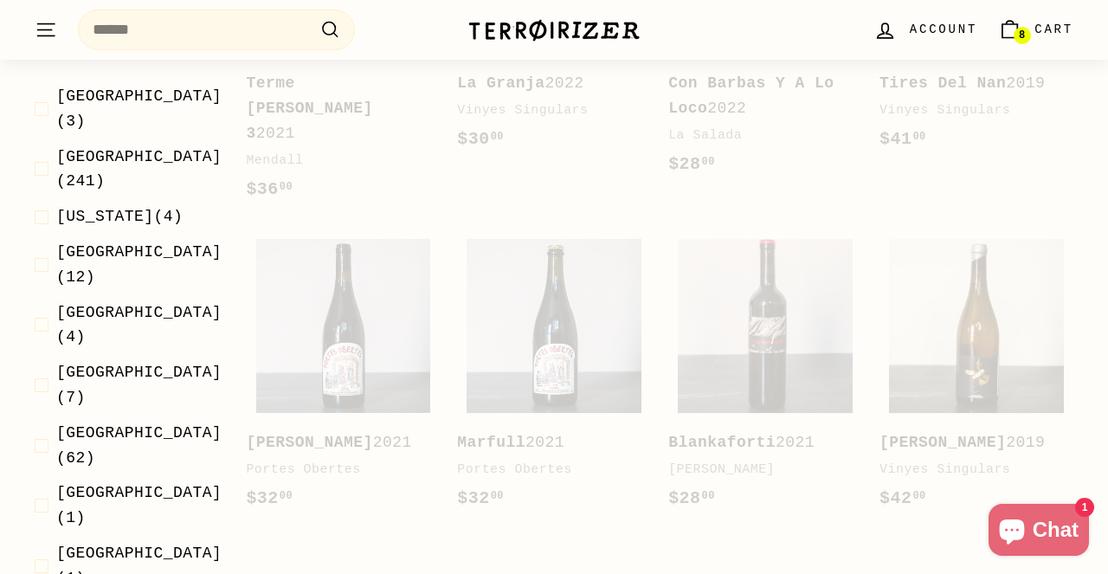
scroll to position [261, 0]
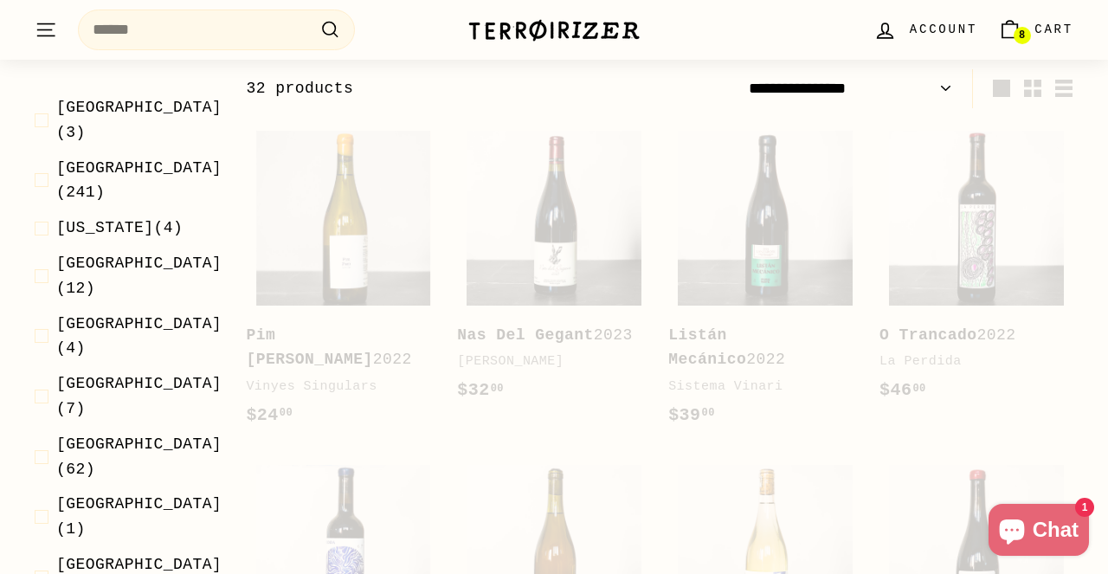
select select "**********"
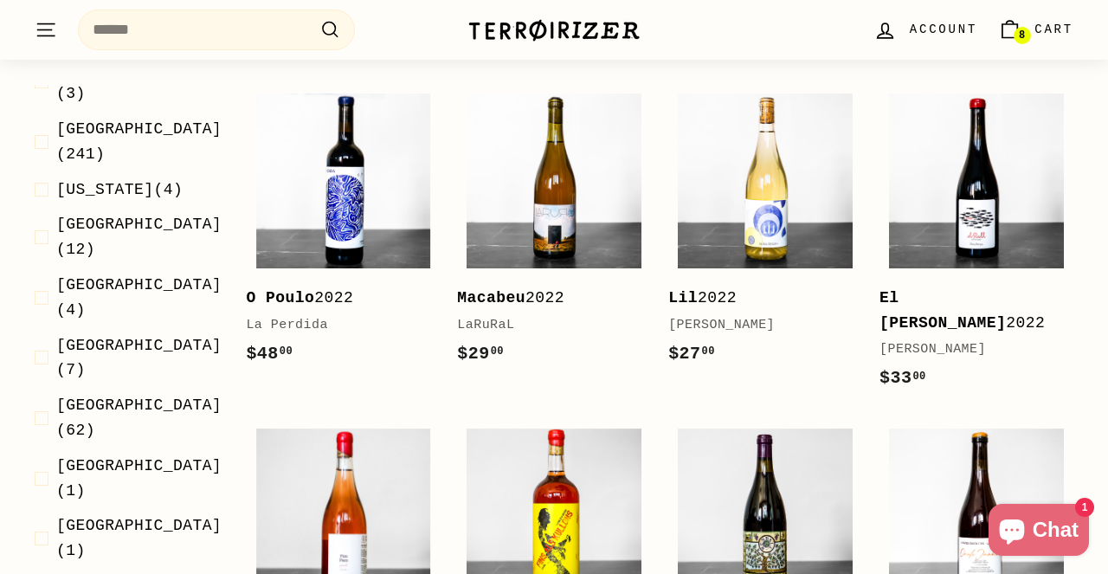
scroll to position [1014, 0]
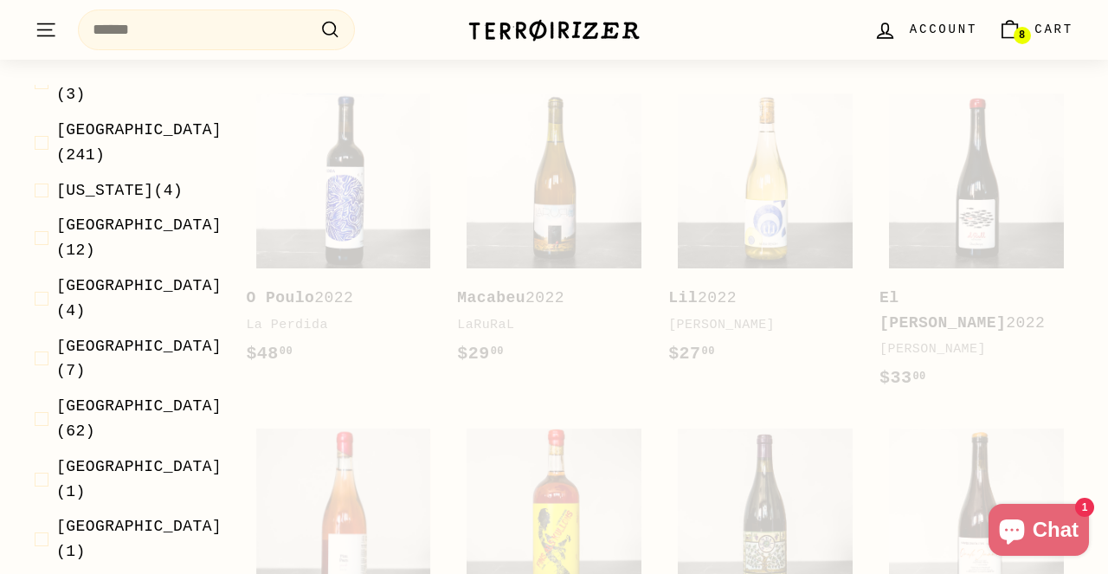
scroll to position [261, 0]
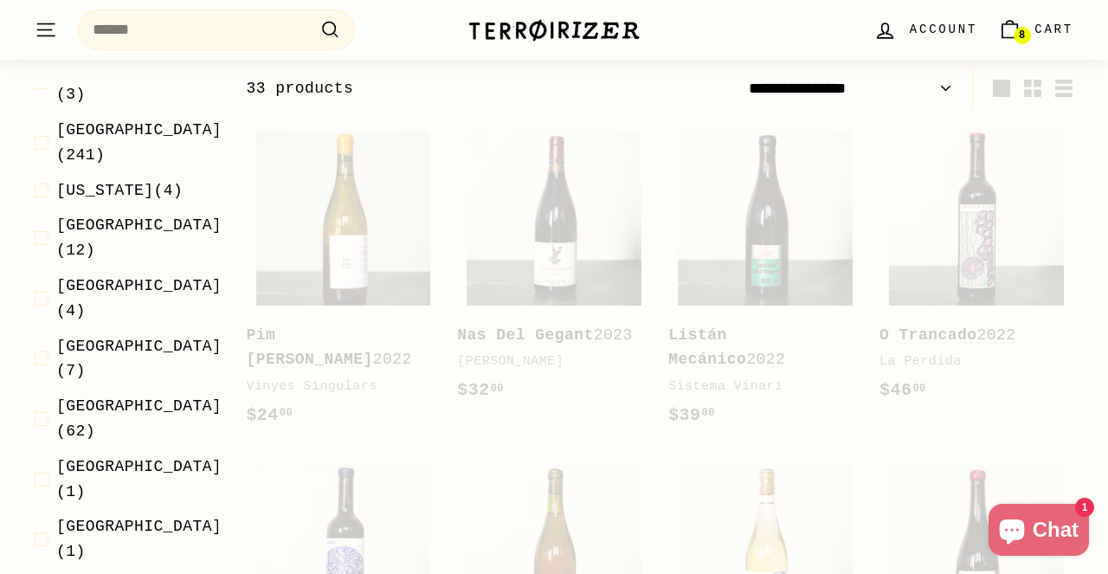
select select "**********"
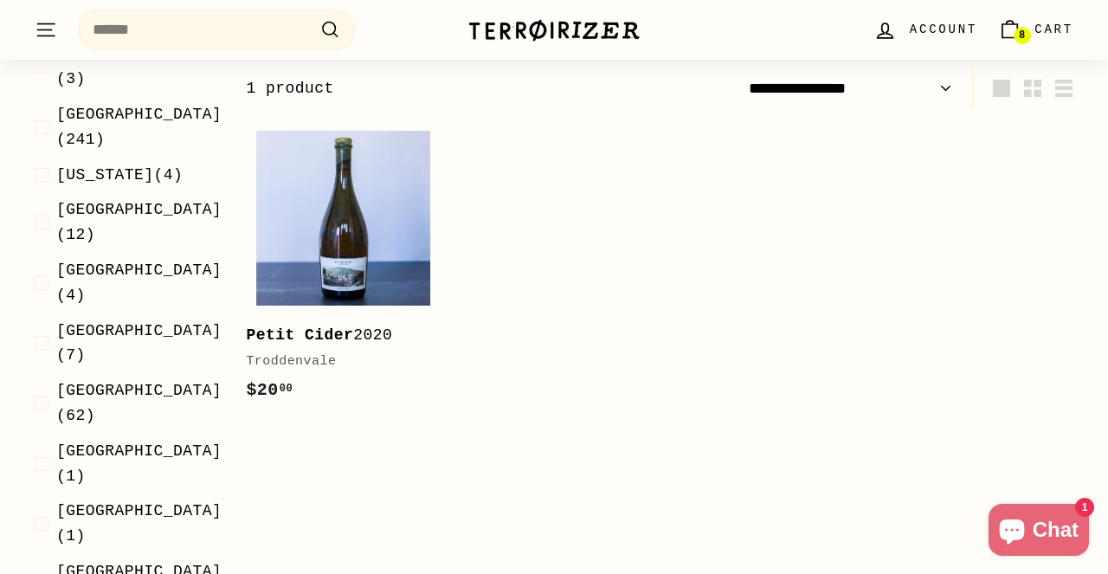
scroll to position [460, 0]
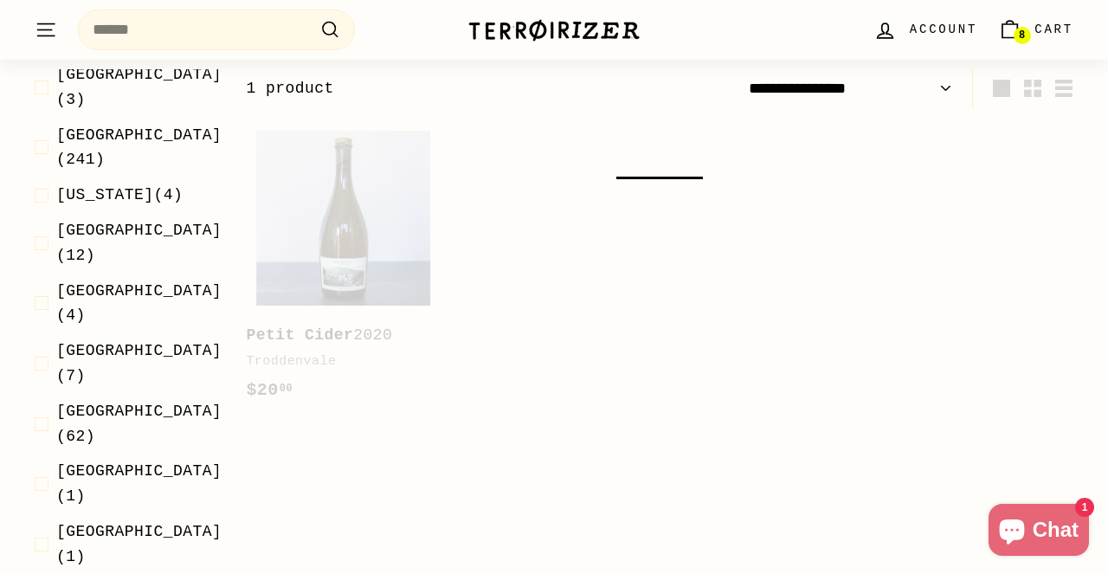
select select "**********"
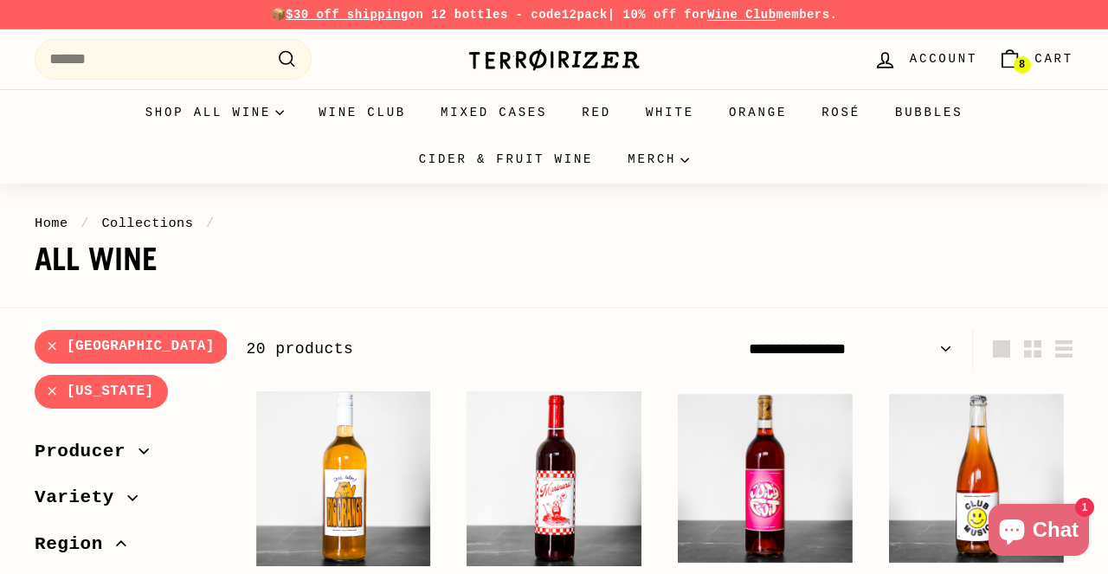
click at [1042, 61] on span "Cart" at bounding box center [1053, 58] width 39 height 19
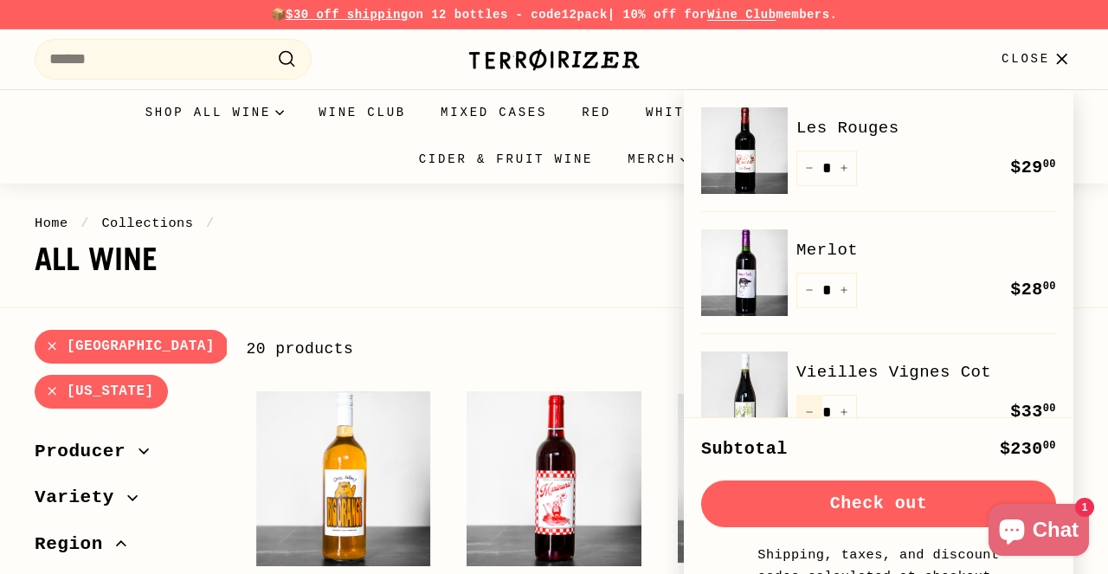
scroll to position [4, 0]
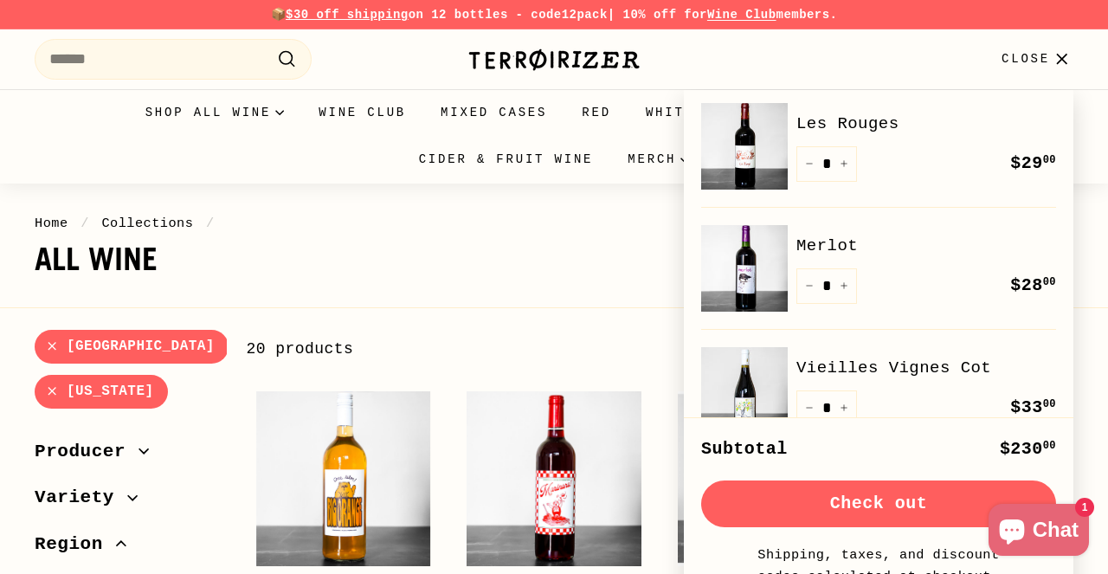
click at [894, 515] on button "Check out" at bounding box center [878, 503] width 355 height 47
